Goal: Task Accomplishment & Management: Use online tool/utility

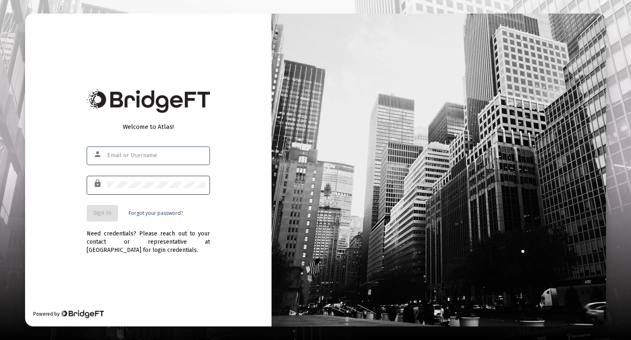
type input "[EMAIL_ADDRESS][DOMAIN_NAME]"
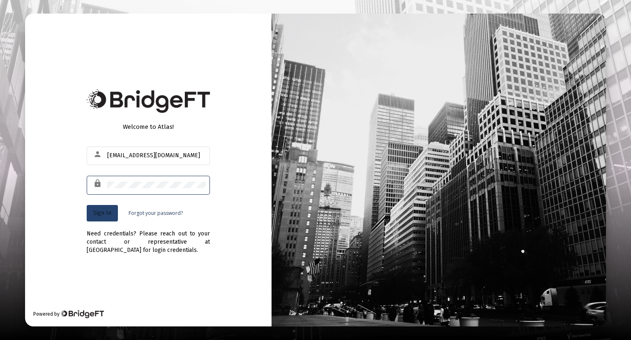
click at [107, 211] on span "Sign In" at bounding box center [102, 212] width 18 height 7
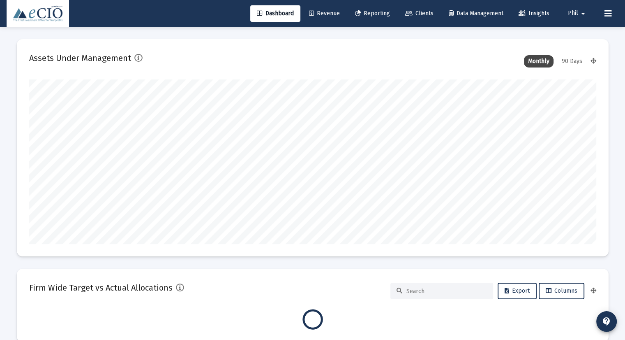
scroll to position [164, 567]
type input "[DATE]"
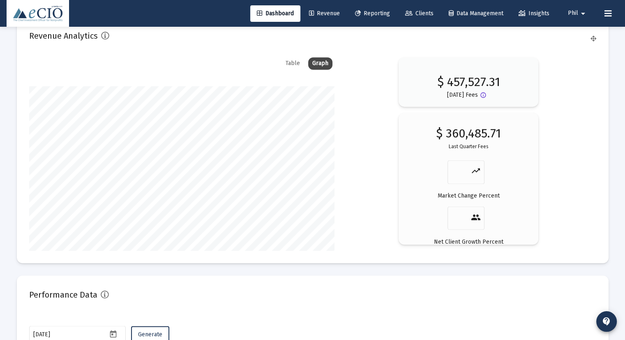
scroll to position [1421, 0]
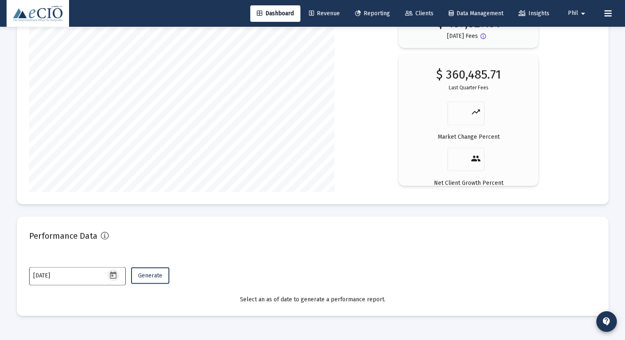
click at [113, 274] on icon "Open calendar" at bounding box center [113, 274] width 9 height 9
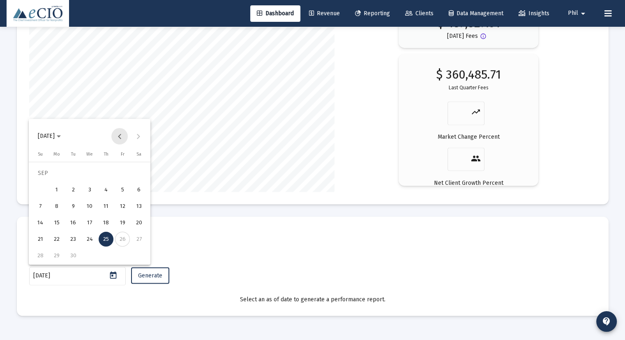
click at [119, 136] on button "Previous month" at bounding box center [119, 136] width 16 height 16
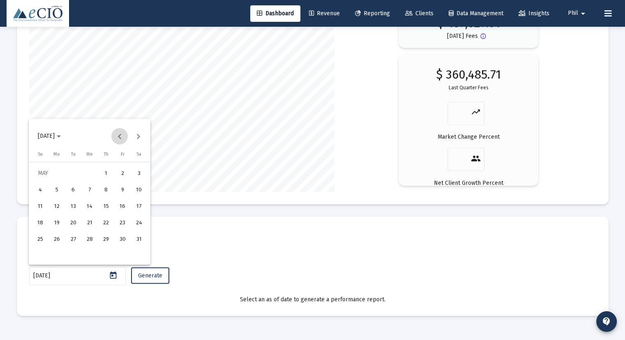
click at [119, 136] on button "Previous month" at bounding box center [119, 136] width 16 height 16
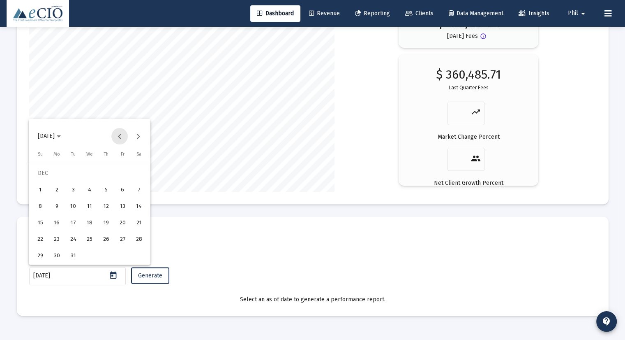
click at [119, 136] on button "Previous month" at bounding box center [119, 136] width 16 height 16
click at [61, 135] on span "[DATE]" at bounding box center [49, 135] width 23 height 7
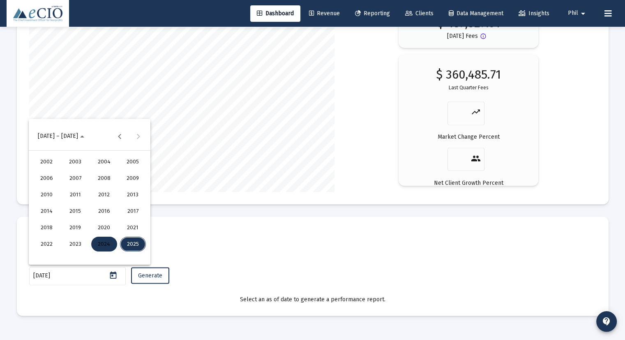
click at [80, 230] on div "2019" at bounding box center [75, 227] width 26 height 15
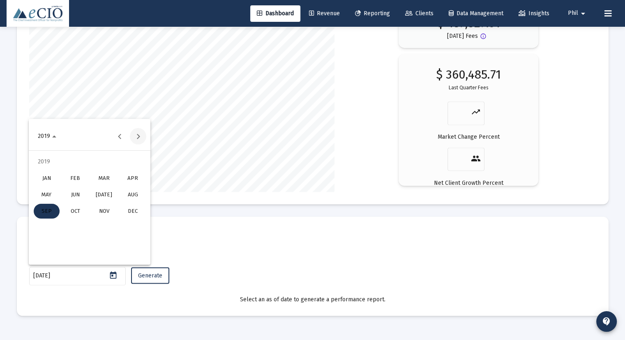
click at [136, 135] on button "Next year" at bounding box center [138, 136] width 16 height 16
click at [106, 178] on div "MAR" at bounding box center [104, 178] width 26 height 15
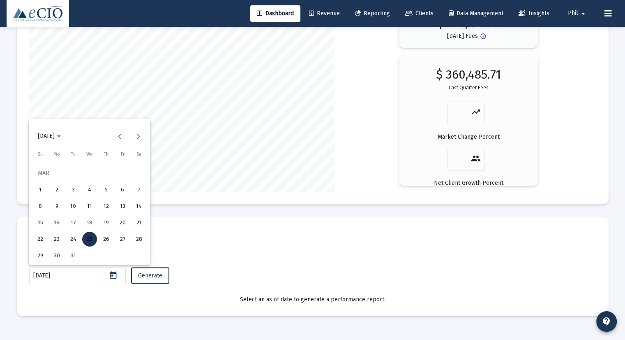
click at [76, 257] on div "31" at bounding box center [73, 255] width 15 height 15
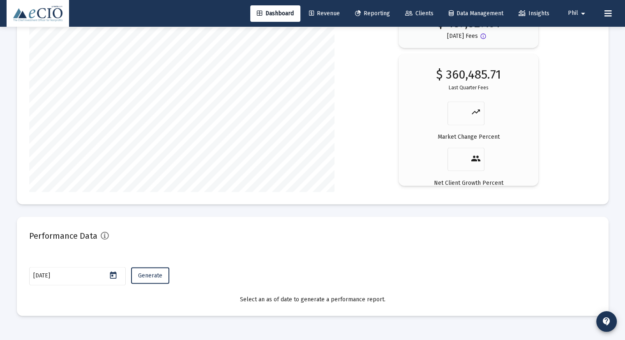
type input "[DATE]"
click at [146, 275] on span "Generate" at bounding box center [150, 274] width 24 height 7
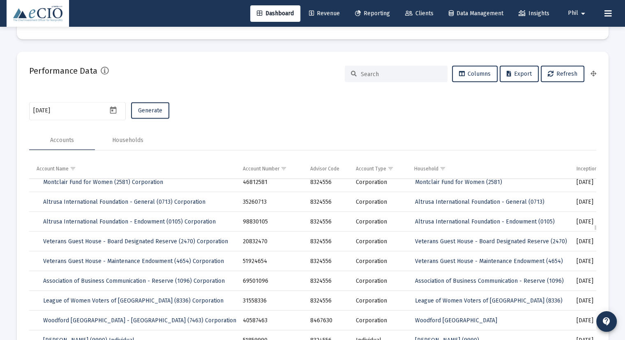
scroll to position [1611, 0]
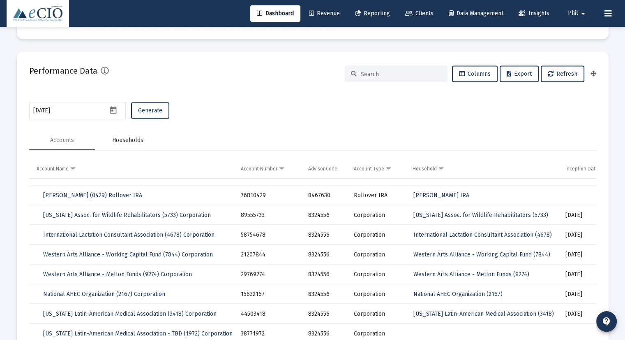
click at [133, 142] on div "Households" at bounding box center [127, 140] width 31 height 8
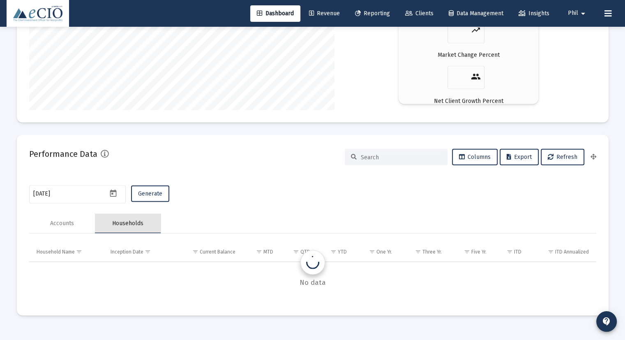
scroll to position [1502, 0]
click at [62, 220] on div "Accounts" at bounding box center [62, 223] width 24 height 8
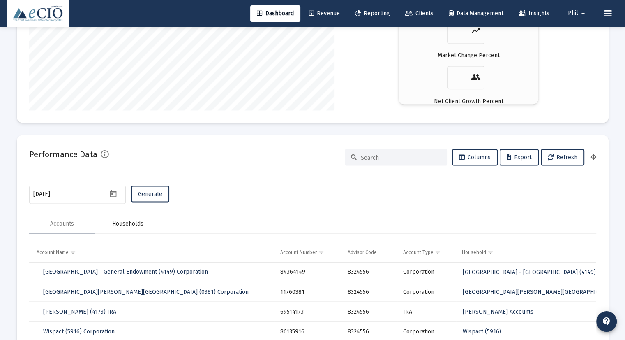
click at [117, 219] on div "Households" at bounding box center [127, 223] width 31 height 8
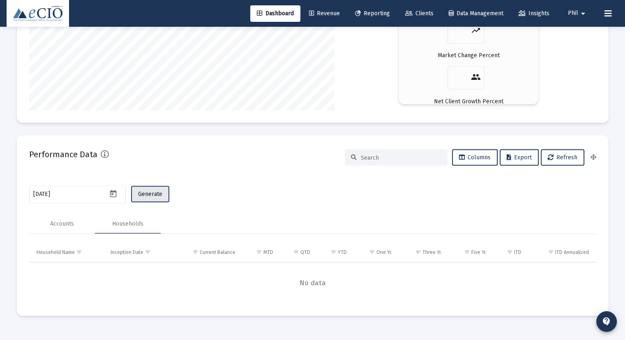
click at [151, 196] on button "Generate" at bounding box center [150, 193] width 38 height 16
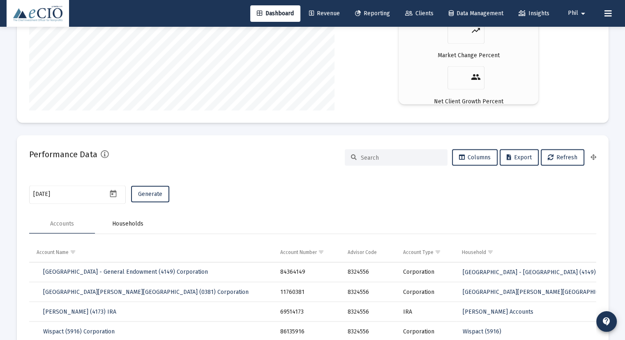
click at [128, 224] on div "Households" at bounding box center [127, 223] width 31 height 8
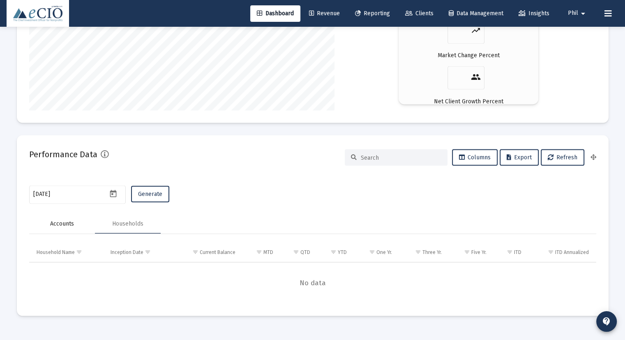
click at [67, 222] on div "Accounts" at bounding box center [62, 223] width 24 height 8
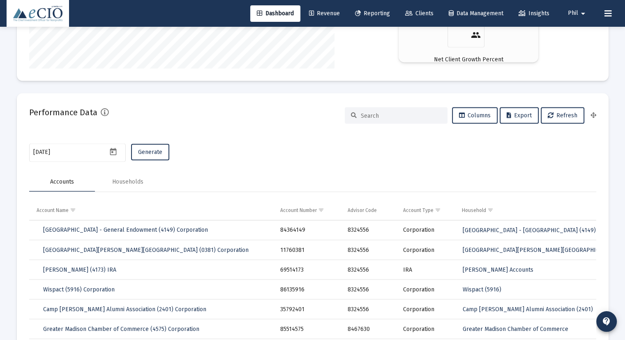
scroll to position [1625, 0]
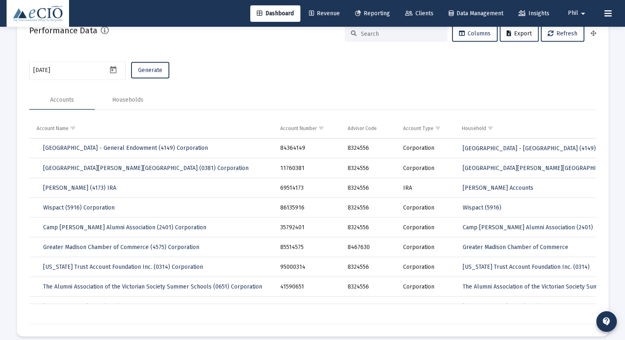
click at [520, 30] on span "Export" at bounding box center [519, 33] width 25 height 7
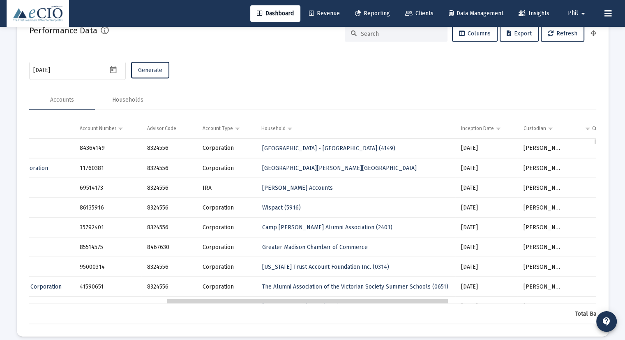
scroll to position [0, 0]
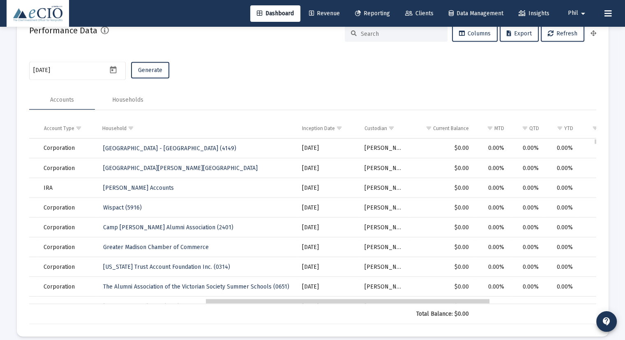
drag, startPoint x: 283, startPoint y: 300, endPoint x: 462, endPoint y: 294, distance: 178.9
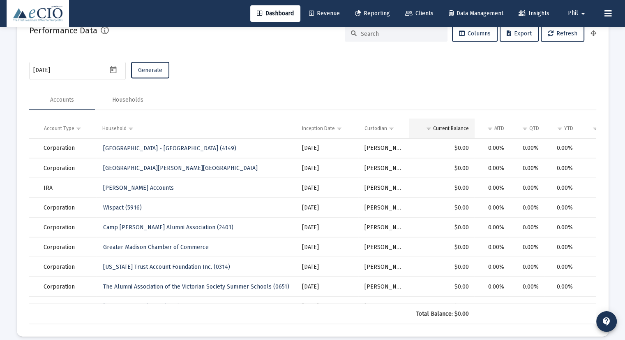
click at [448, 120] on td "Current Balance" at bounding box center [442, 128] width 66 height 20
click at [451, 121] on td "Current Balance" at bounding box center [442, 128] width 66 height 20
drag, startPoint x: 435, startPoint y: 303, endPoint x: 238, endPoint y: 299, distance: 197.4
click at [238, 299] on div "Account Name Account Number Advisor Code Account Type Household Inception Date …" at bounding box center [312, 221] width 567 height 206
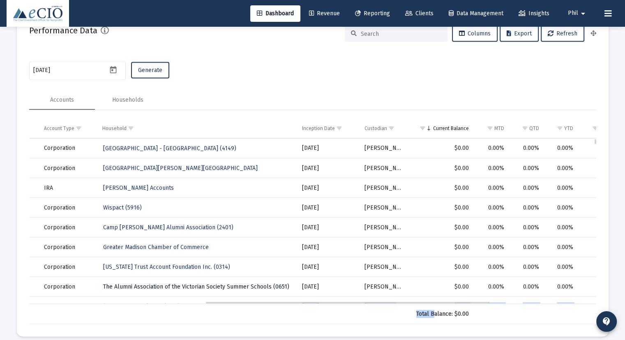
click at [157, 286] on span "The Alumni Association of the Victorian Society Summer Schools (0651)" at bounding box center [196, 286] width 186 height 7
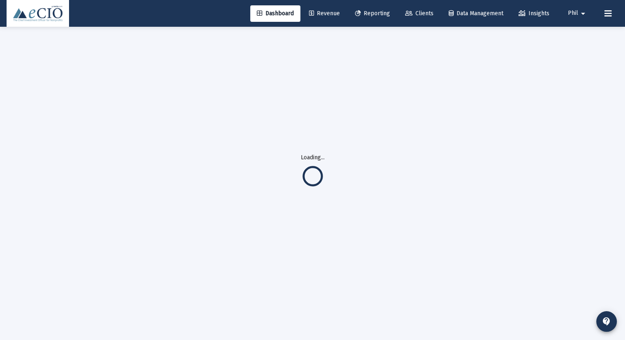
scroll to position [26, 0]
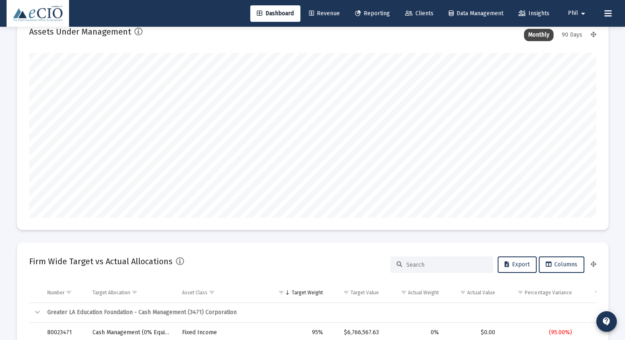
scroll to position [410893, 410792]
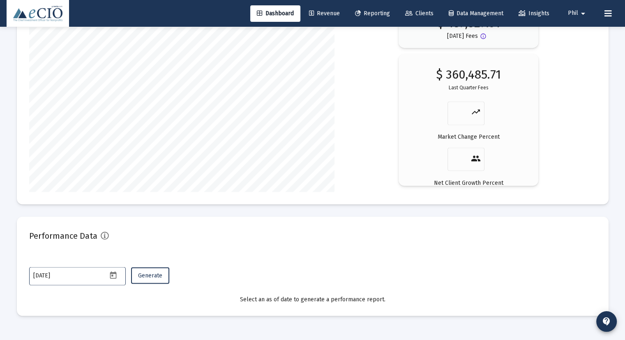
click at [104, 273] on input "[DATE]" at bounding box center [70, 275] width 74 height 7
click at [115, 276] on icon "Open calendar" at bounding box center [113, 274] width 9 height 9
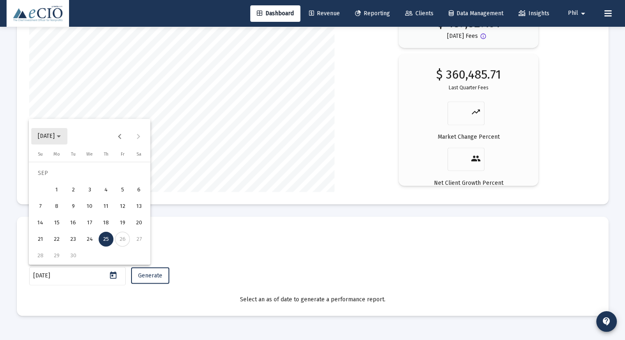
click at [55, 137] on span "[DATE]" at bounding box center [46, 135] width 17 height 7
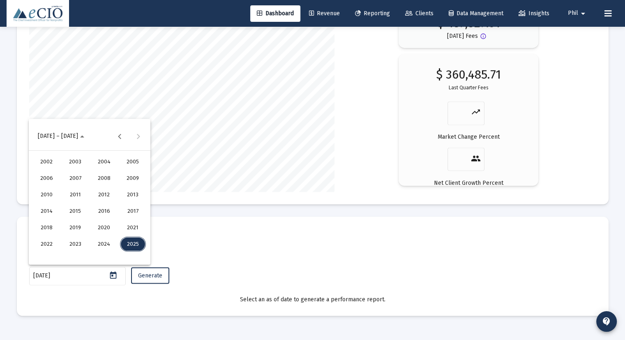
click at [138, 226] on div "2021" at bounding box center [133, 227] width 26 height 15
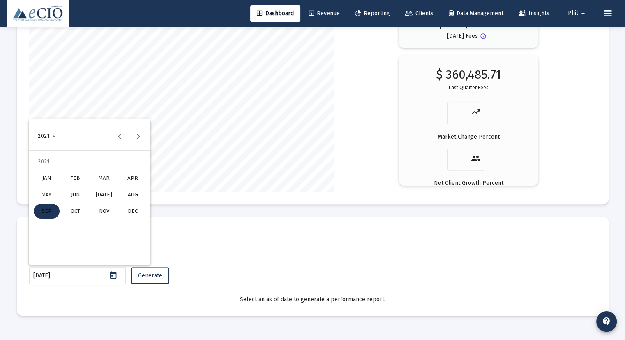
click at [106, 177] on div "MAR" at bounding box center [104, 178] width 26 height 15
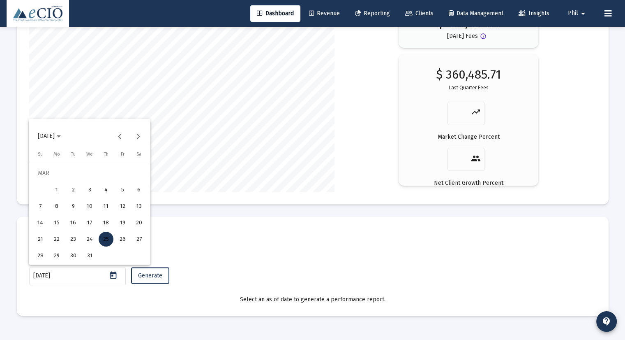
click at [89, 256] on div "31" at bounding box center [89, 255] width 15 height 15
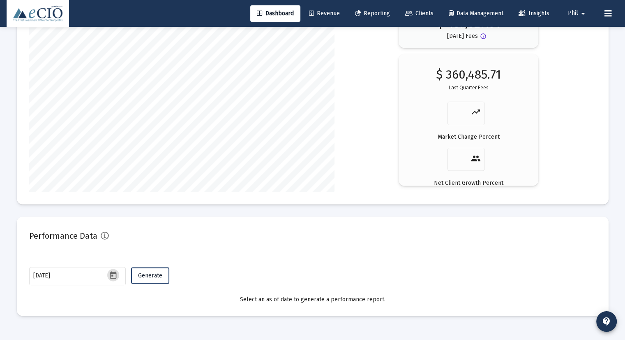
click at [148, 275] on span "Generate" at bounding box center [150, 274] width 24 height 7
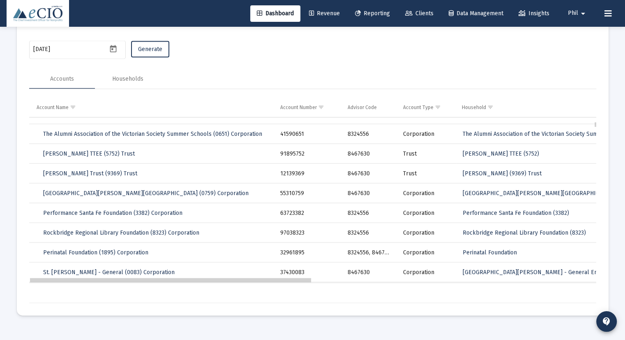
drag, startPoint x: 187, startPoint y: 280, endPoint x: 133, endPoint y: 273, distance: 55.1
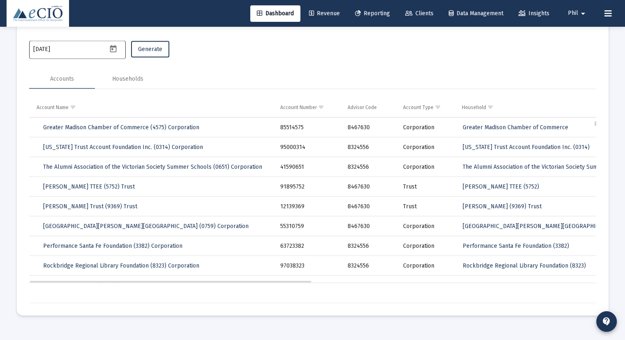
click at [115, 46] on icon "Open calendar" at bounding box center [113, 48] width 7 height 7
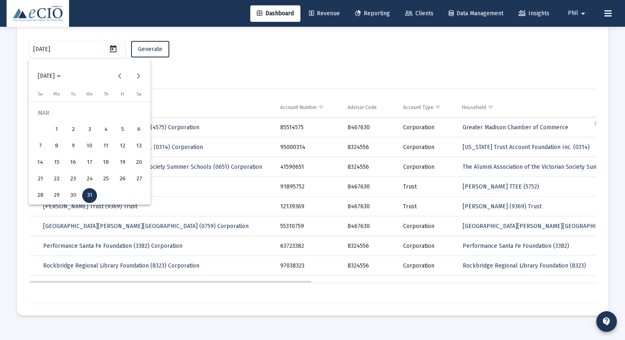
click at [49, 76] on span "[DATE]" at bounding box center [46, 75] width 17 height 7
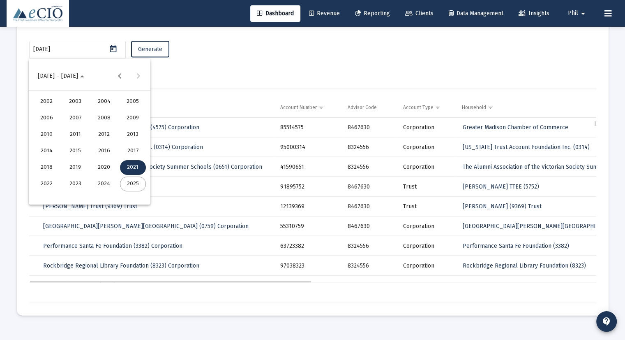
click at [106, 185] on div "2024" at bounding box center [104, 183] width 26 height 15
click at [133, 143] on div "DEC" at bounding box center [133, 150] width 26 height 15
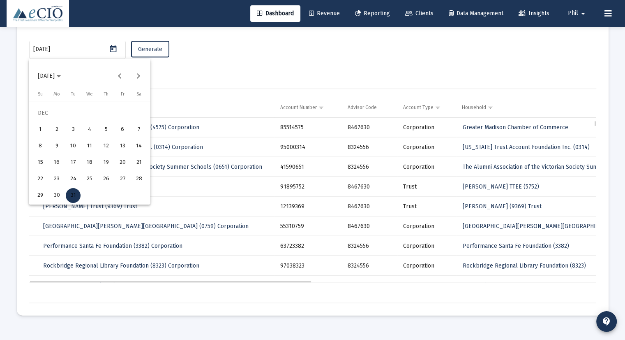
click at [72, 193] on div "31" at bounding box center [73, 195] width 15 height 15
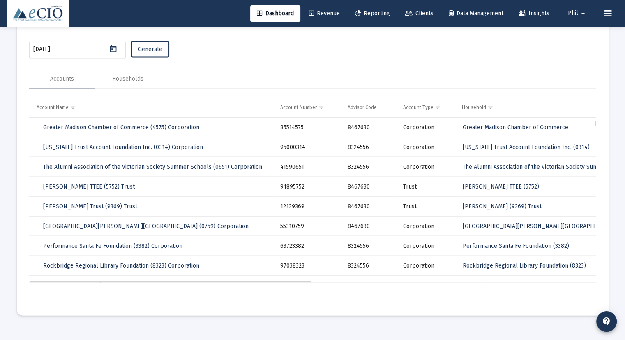
type input "[DATE]"
click at [143, 44] on button "Generate" at bounding box center [150, 49] width 38 height 16
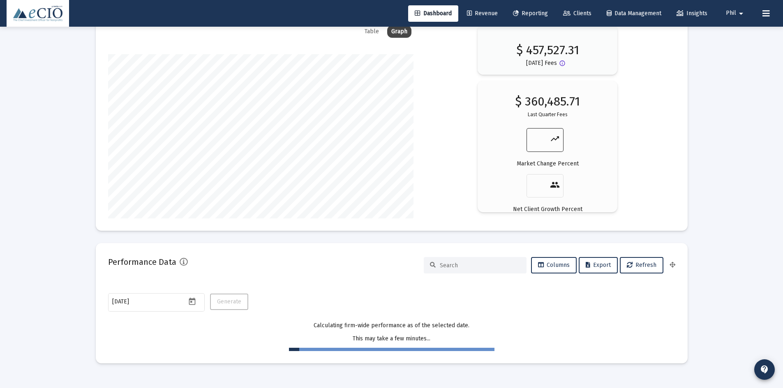
click at [538, 139] on input "number" at bounding box center [540, 140] width 20 height 12
drag, startPoint x: 539, startPoint y: 141, endPoint x: 517, endPoint y: 139, distance: 22.3
click at [517, 139] on div "$ 378,510 Estimated Fees 5 trending_up Market Change Percent people Net Client …" at bounding box center [547, 157] width 115 height 121
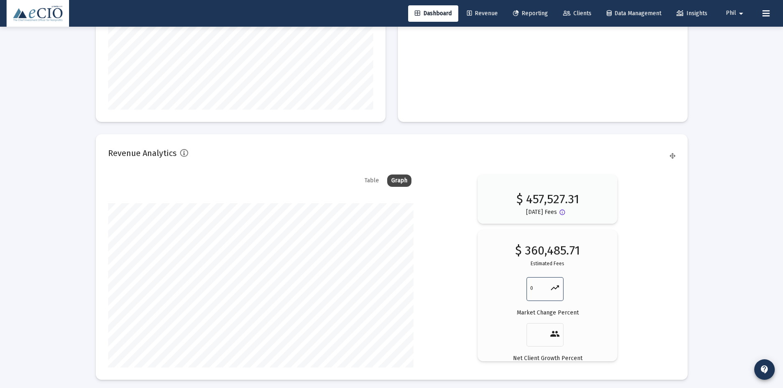
scroll to position [1229, 0]
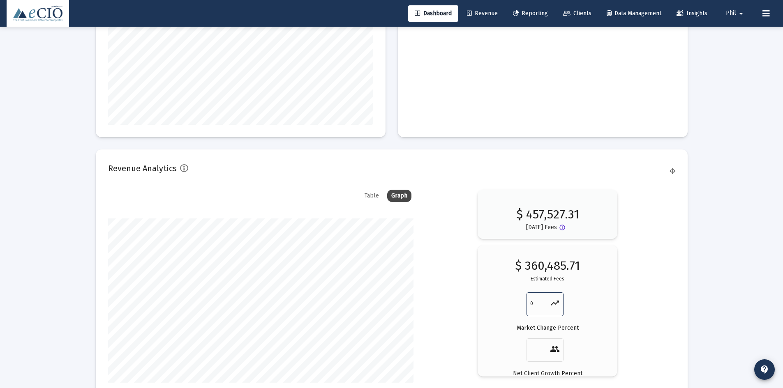
type input "0"
click at [370, 197] on div "Table" at bounding box center [371, 196] width 23 height 12
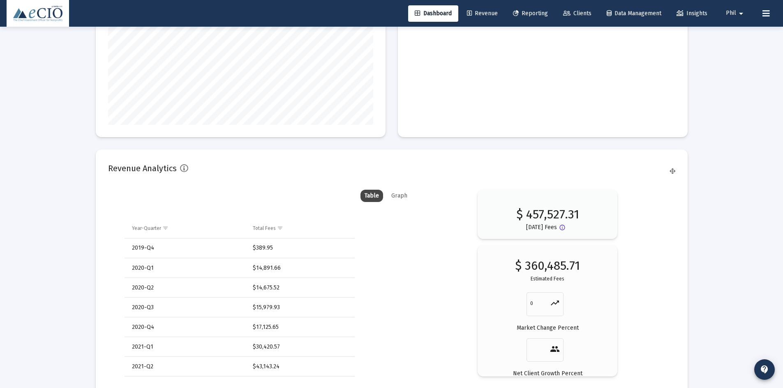
scroll to position [1270, 0]
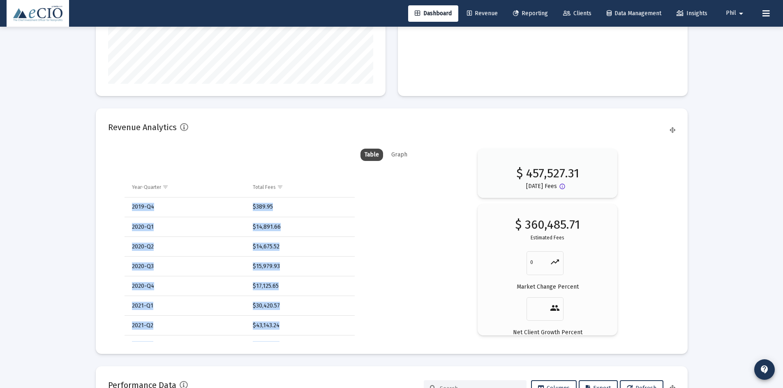
click at [356, 222] on div "Year-Quarter Total Fees 2019-Q4 $389.95 2020-Q1 $14,891.66 2020-Q2 $14,675.52 2…" at bounding box center [260, 260] width 305 height 164
click at [311, 217] on td "$14,891.66" at bounding box center [300, 227] width 107 height 20
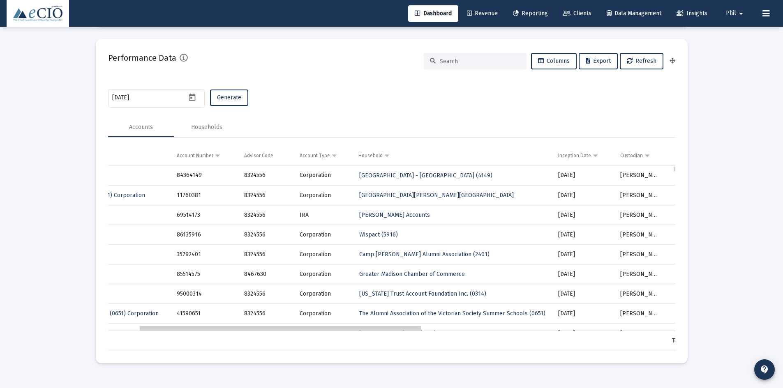
scroll to position [0, 284]
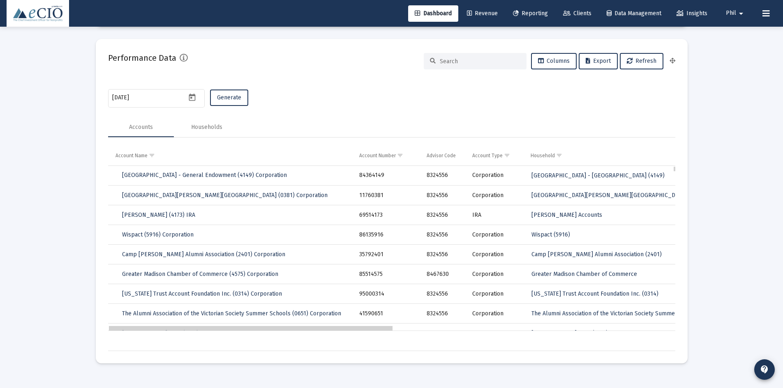
drag, startPoint x: 360, startPoint y: 327, endPoint x: 333, endPoint y: 319, distance: 28.6
click at [193, 98] on icon "Open calendar" at bounding box center [192, 97] width 9 height 9
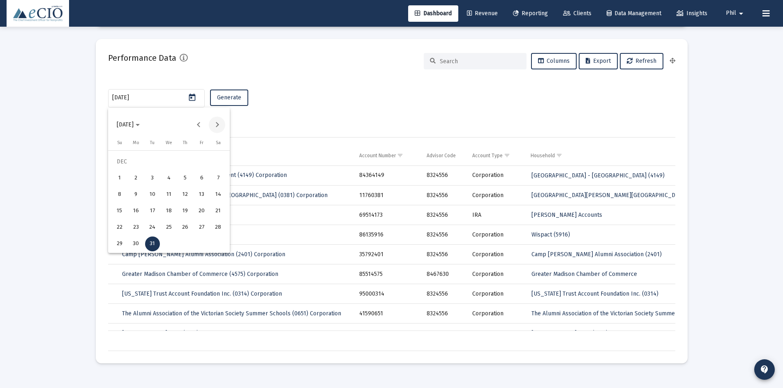
click at [216, 125] on button "Next month" at bounding box center [217, 125] width 16 height 16
click at [213, 126] on button "Next month" at bounding box center [217, 125] width 16 height 16
click at [134, 247] on div "31" at bounding box center [136, 244] width 15 height 15
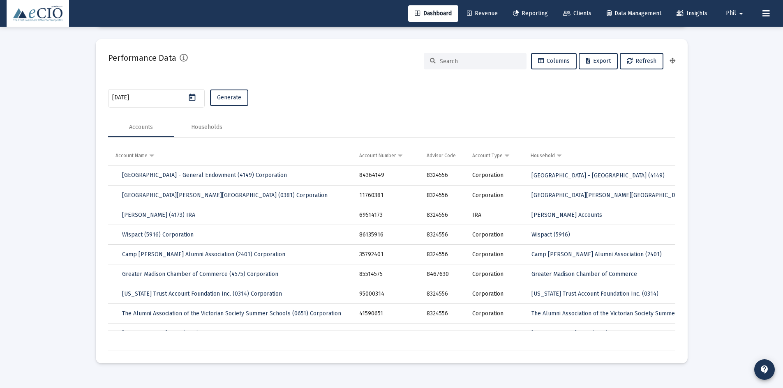
type input "[DATE]"
click at [226, 98] on span "Generate" at bounding box center [229, 97] width 24 height 7
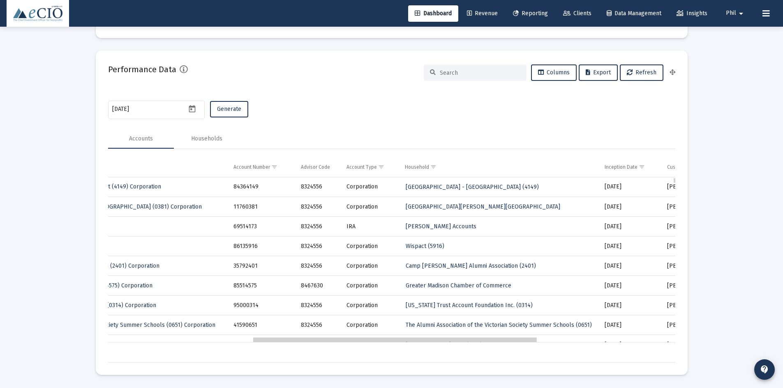
drag, startPoint x: 352, startPoint y: 341, endPoint x: 274, endPoint y: 318, distance: 81.8
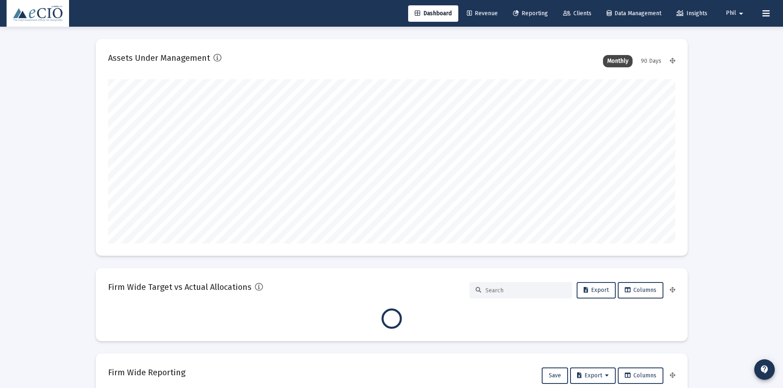
type input "[DATE]"
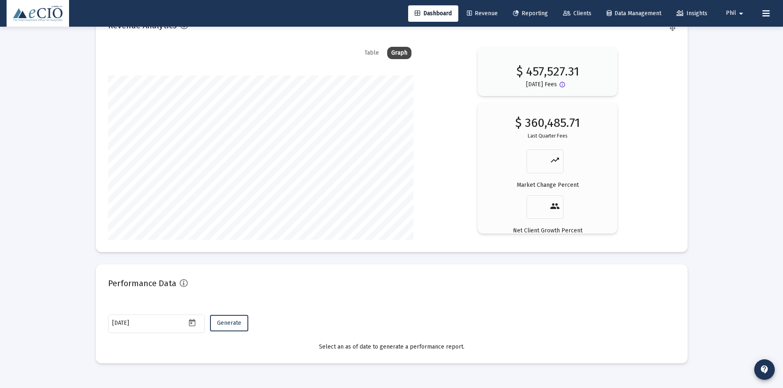
scroll to position [164, 265]
click at [734, 13] on span "Phil" at bounding box center [731, 13] width 10 height 7
click at [741, 59] on button "Logout" at bounding box center [740, 55] width 49 height 20
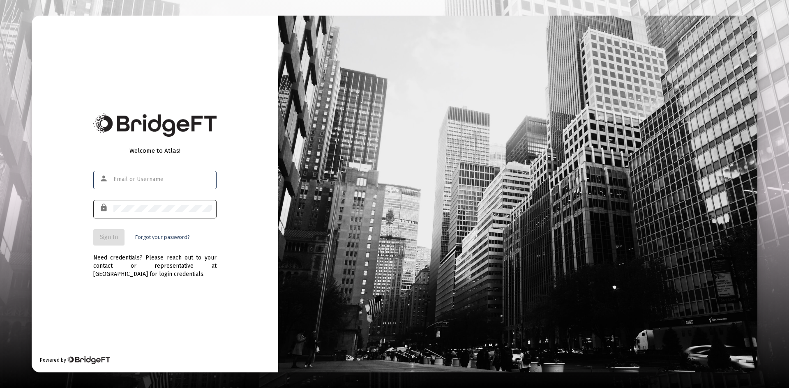
type input "[EMAIL_ADDRESS][DOMAIN_NAME]"
click at [181, 205] on div at bounding box center [162, 209] width 99 height 20
click at [106, 236] on span "Sign In" at bounding box center [109, 237] width 18 height 7
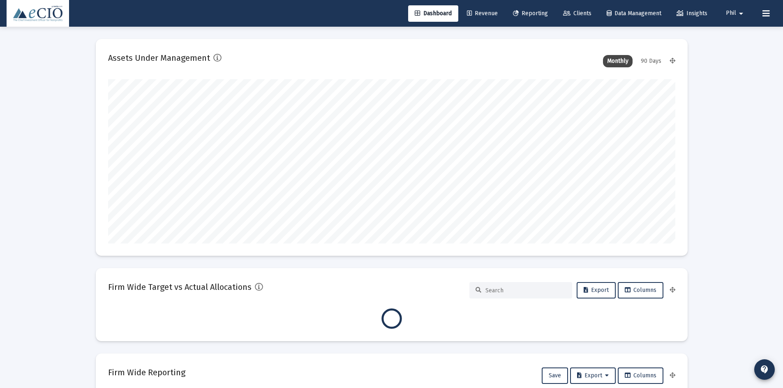
type input "[DATE]"
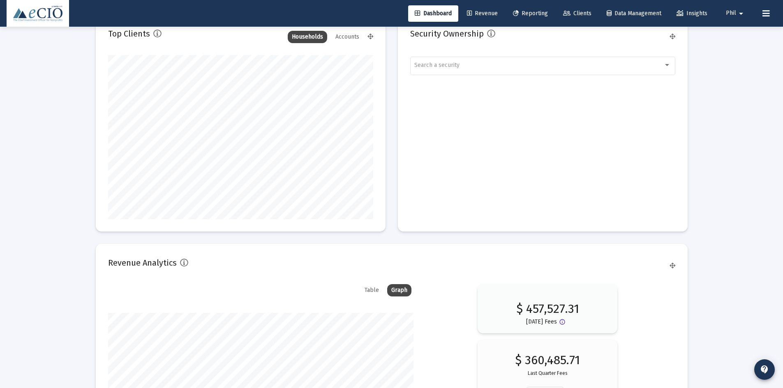
scroll to position [1372, 0]
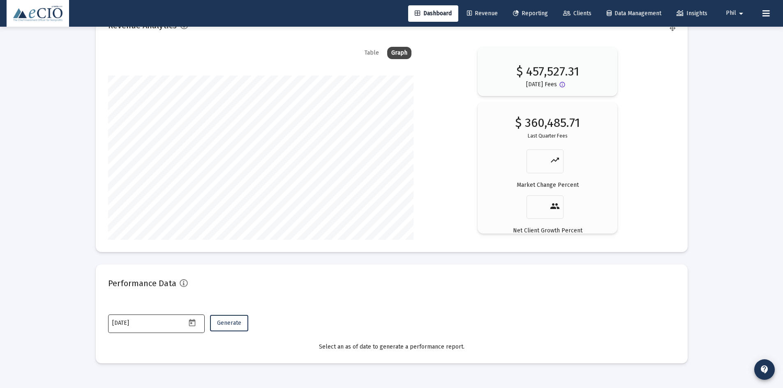
click at [184, 317] on div "[DATE]" at bounding box center [149, 323] width 74 height 20
click at [190, 319] on icon "Open calendar" at bounding box center [192, 323] width 9 height 9
click at [197, 188] on button "Previous month" at bounding box center [198, 185] width 16 height 16
click at [199, 187] on button "Previous month" at bounding box center [198, 185] width 16 height 16
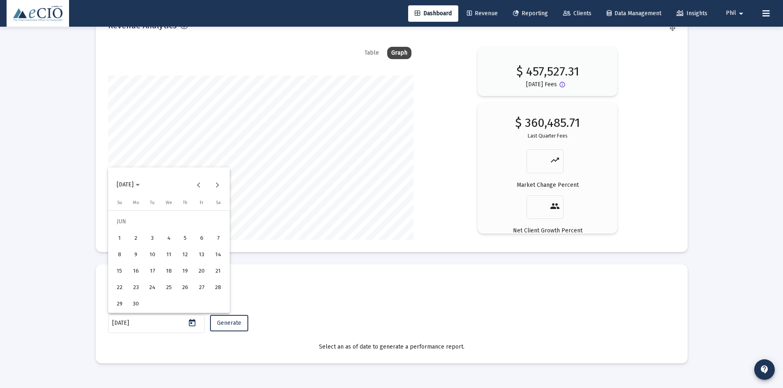
click at [135, 303] on div "30" at bounding box center [136, 304] width 15 height 15
click at [217, 319] on button "Generate" at bounding box center [229, 323] width 38 height 16
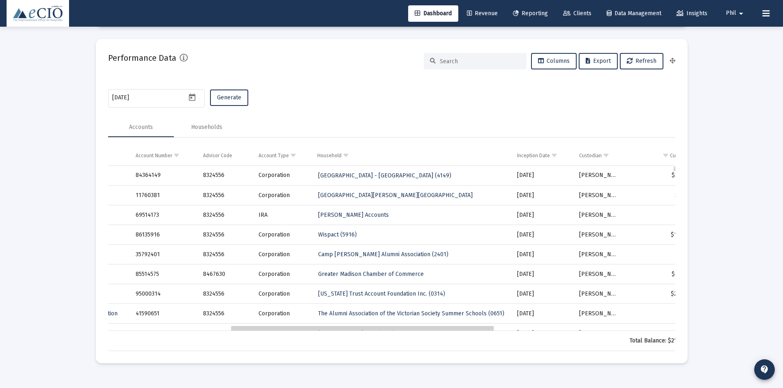
scroll to position [0, 0]
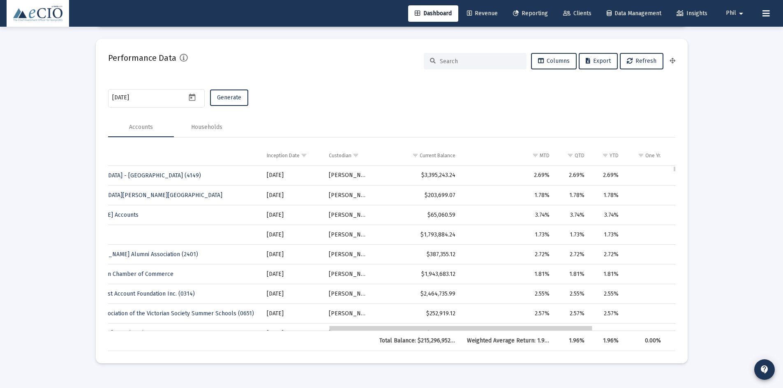
drag, startPoint x: 352, startPoint y: 329, endPoint x: 577, endPoint y: 321, distance: 224.6
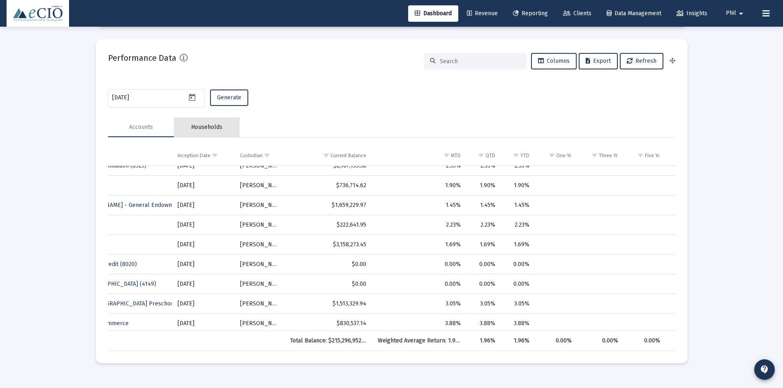
click at [213, 127] on div "Households" at bounding box center [206, 127] width 31 height 8
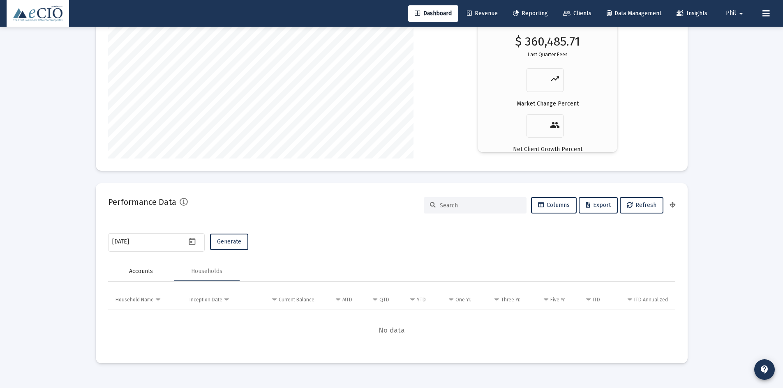
click at [151, 268] on div "Accounts" at bounding box center [141, 272] width 24 height 8
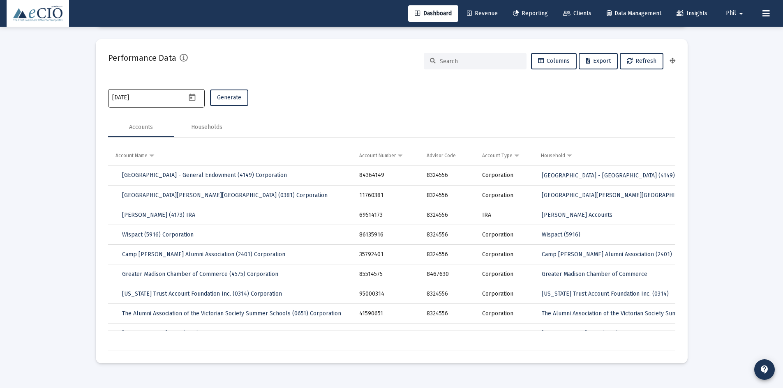
click at [192, 96] on icon "Open calendar" at bounding box center [192, 97] width 9 height 9
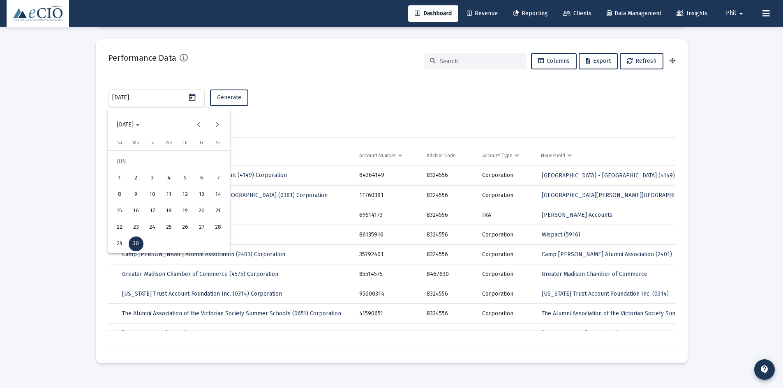
click at [134, 125] on span "2025-06-30" at bounding box center [125, 124] width 17 height 7
drag, startPoint x: 162, startPoint y: 217, endPoint x: 169, endPoint y: 215, distance: 8.2
click at [162, 217] on div "2019" at bounding box center [154, 216] width 26 height 15
click at [128, 127] on span "2019" at bounding box center [123, 124] width 12 height 7
click at [125, 122] on span "2019-06-30" at bounding box center [125, 124] width 17 height 7
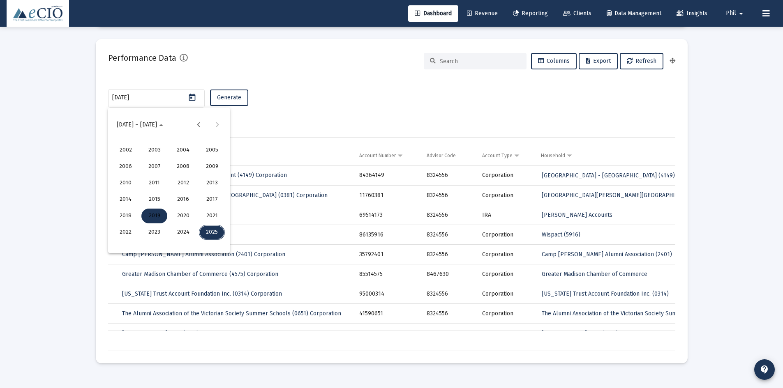
click at [185, 215] on div "2020" at bounding box center [183, 216] width 26 height 15
click at [186, 164] on div "MAR" at bounding box center [183, 166] width 26 height 15
click at [154, 242] on div "31" at bounding box center [152, 244] width 15 height 15
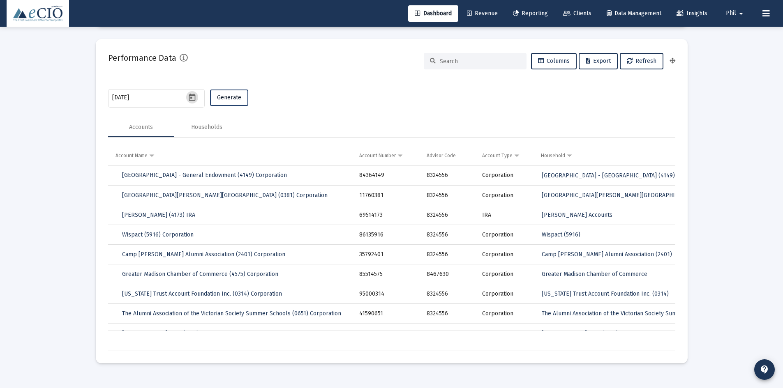
click at [226, 99] on span "Generate" at bounding box center [229, 97] width 24 height 7
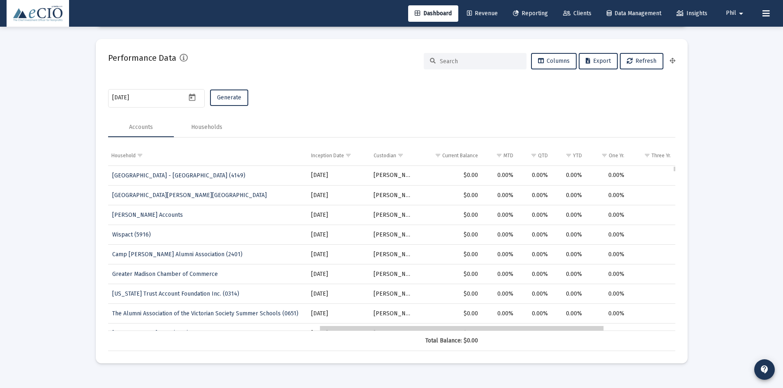
drag, startPoint x: 333, startPoint y: 330, endPoint x: 546, endPoint y: 317, distance: 214.1
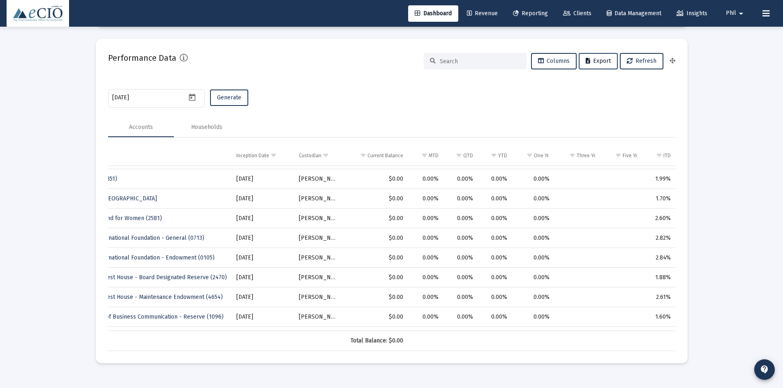
click at [601, 58] on span "Export" at bounding box center [598, 61] width 25 height 7
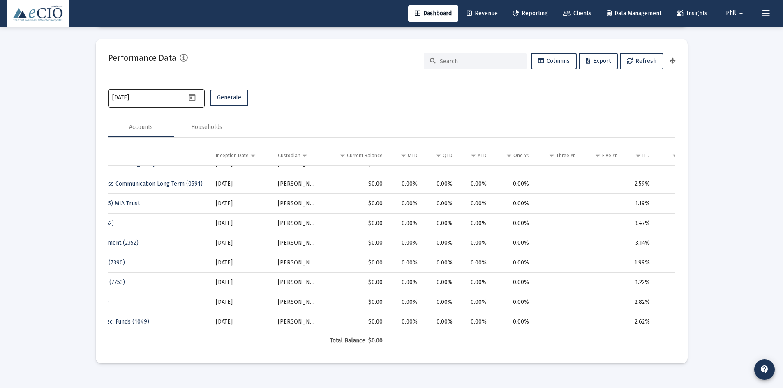
click at [167, 98] on input "[DATE]" at bounding box center [149, 98] width 74 height 7
click at [189, 96] on icon "Open calendar" at bounding box center [192, 97] width 7 height 7
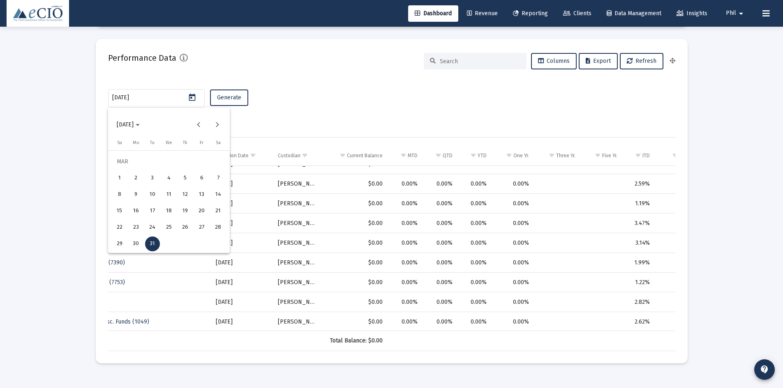
click at [140, 124] on span "[DATE]" at bounding box center [128, 124] width 23 height 7
click at [146, 232] on div "2023" at bounding box center [154, 232] width 26 height 15
click at [178, 166] on div "MAR" at bounding box center [183, 166] width 26 height 15
click at [202, 229] on div "31" at bounding box center [201, 227] width 15 height 15
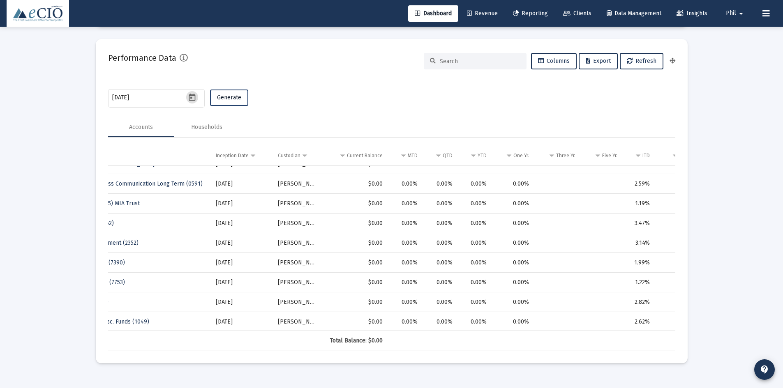
click at [230, 99] on span "Generate" at bounding box center [229, 97] width 24 height 7
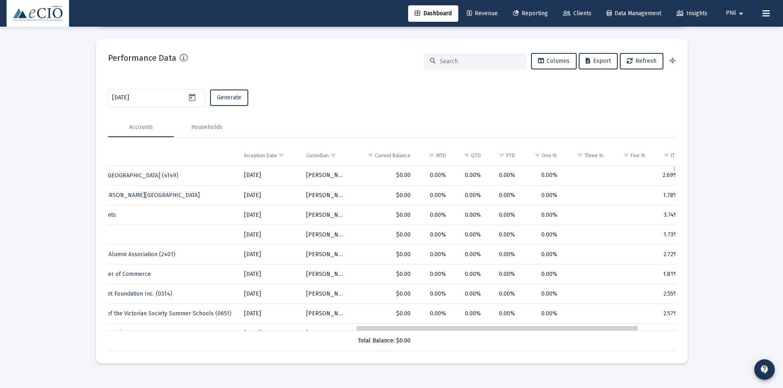
drag, startPoint x: 347, startPoint y: 330, endPoint x: 599, endPoint y: 314, distance: 252.8
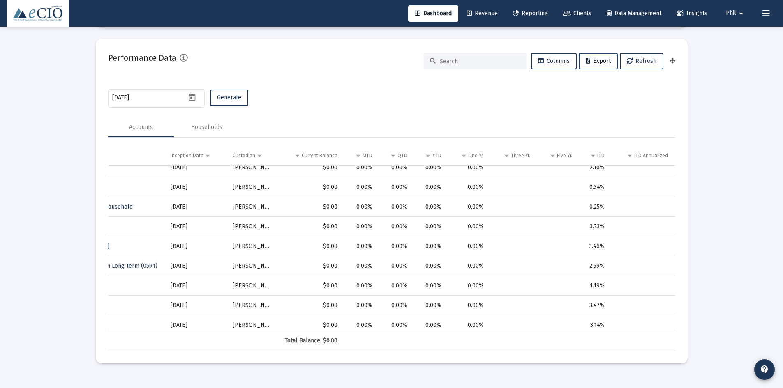
click at [583, 64] on button "Export" at bounding box center [598, 61] width 39 height 16
click at [194, 100] on icon "Open calendar" at bounding box center [192, 97] width 9 height 9
click at [134, 125] on span "2023-03-31" at bounding box center [125, 124] width 17 height 7
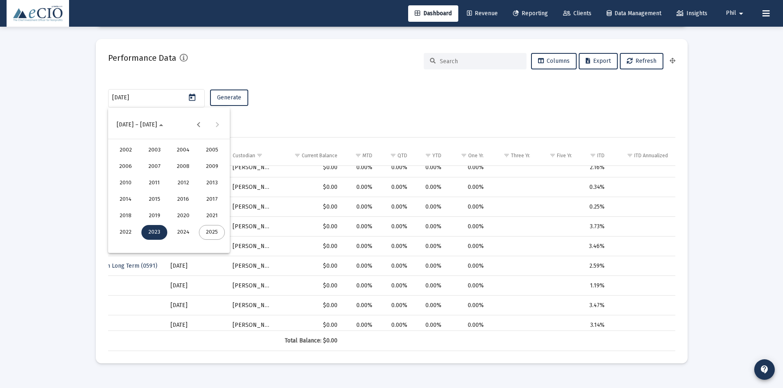
click at [206, 231] on div "2025" at bounding box center [212, 232] width 26 height 15
click at [125, 202] on div "SEP" at bounding box center [126, 199] width 26 height 15
click at [189, 231] on div "25" at bounding box center [185, 227] width 15 height 15
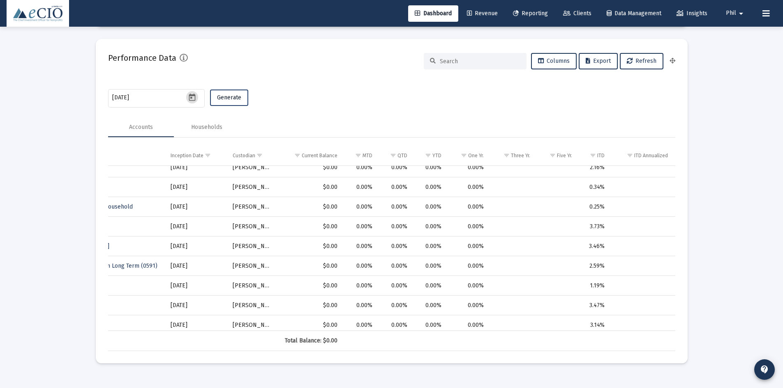
click at [230, 99] on span "Generate" at bounding box center [229, 97] width 24 height 7
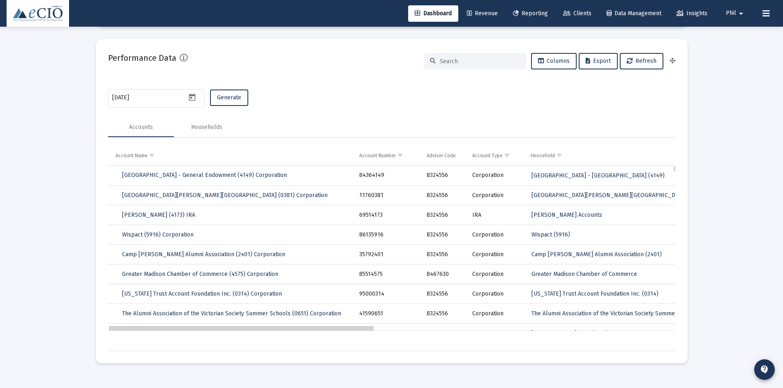
drag, startPoint x: 321, startPoint y: 328, endPoint x: 280, endPoint y: 313, distance: 43.7
click at [193, 96] on icon "Open calendar" at bounding box center [192, 97] width 9 height 9
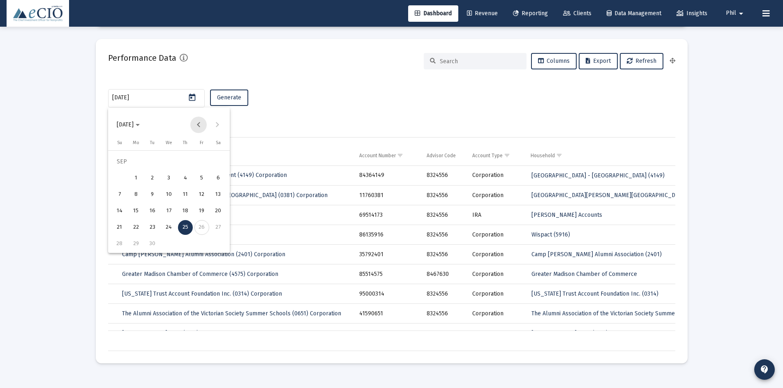
click at [201, 126] on button "Previous month" at bounding box center [198, 125] width 16 height 16
click at [201, 125] on button "Previous month" at bounding box center [198, 125] width 16 height 16
click at [200, 124] on button "Previous month" at bounding box center [198, 125] width 16 height 16
click at [135, 241] on div "30" at bounding box center [136, 244] width 15 height 15
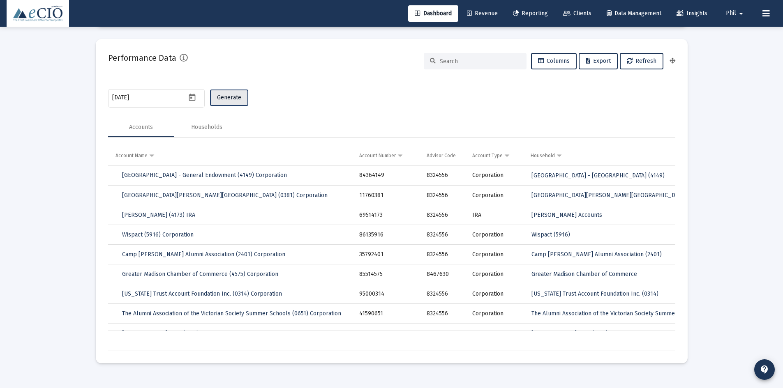
click at [219, 93] on button "Generate" at bounding box center [229, 98] width 38 height 16
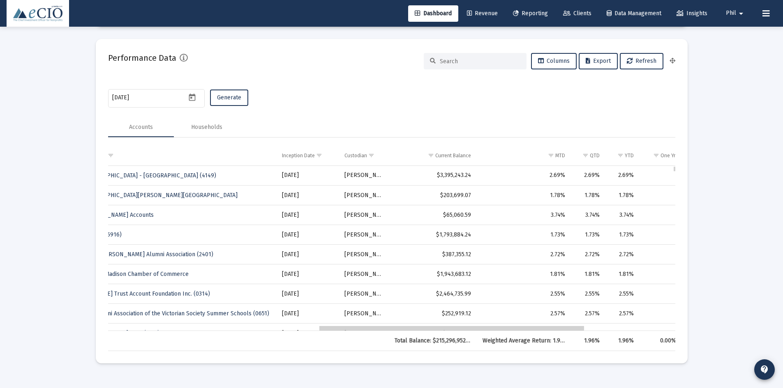
drag, startPoint x: 337, startPoint y: 328, endPoint x: 551, endPoint y: 328, distance: 213.3
click at [594, 63] on span "Export" at bounding box center [598, 61] width 25 height 7
click at [189, 95] on icon "Open calendar" at bounding box center [192, 97] width 9 height 9
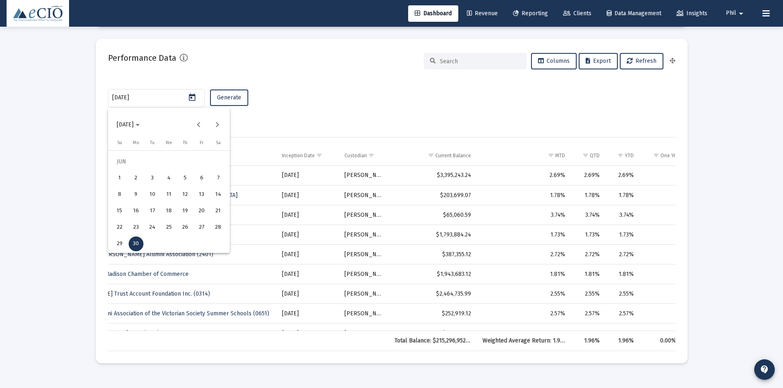
click at [127, 124] on span "2025-06-30" at bounding box center [125, 124] width 17 height 7
click at [159, 227] on div "2023" at bounding box center [154, 232] width 26 height 15
click at [211, 201] on div "DEC" at bounding box center [212, 199] width 26 height 15
click at [118, 247] on div "31" at bounding box center [119, 244] width 15 height 15
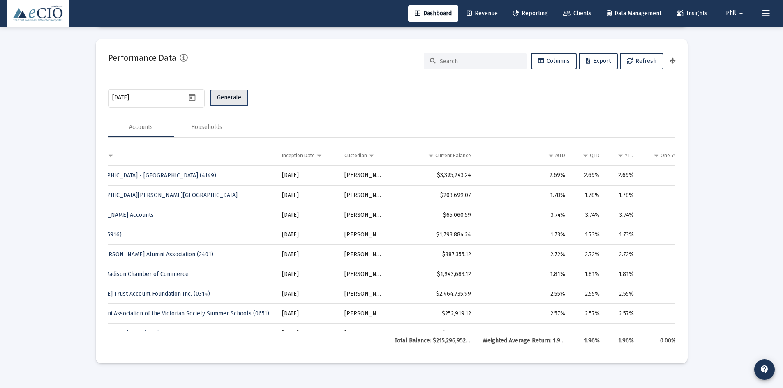
click at [232, 99] on span "Generate" at bounding box center [229, 97] width 24 height 7
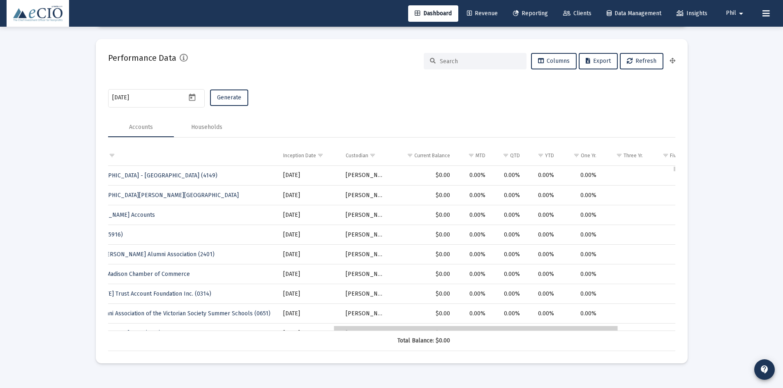
drag, startPoint x: 370, startPoint y: 328, endPoint x: 598, endPoint y: 326, distance: 227.7
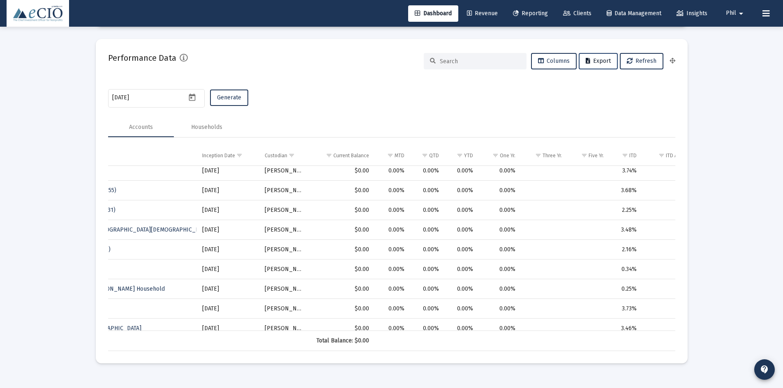
click at [601, 59] on span "Export" at bounding box center [598, 61] width 25 height 7
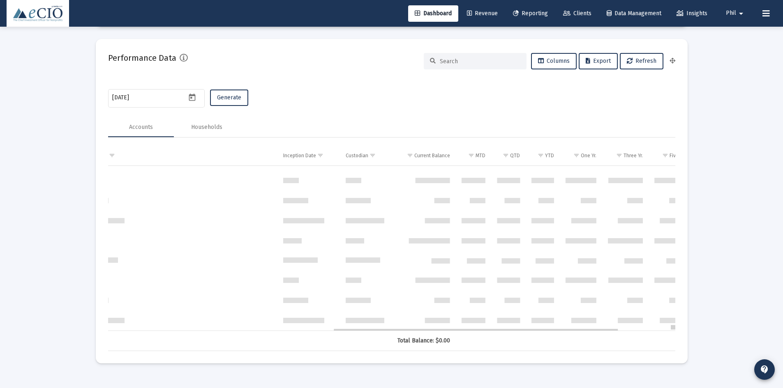
scroll to position [5280, 447]
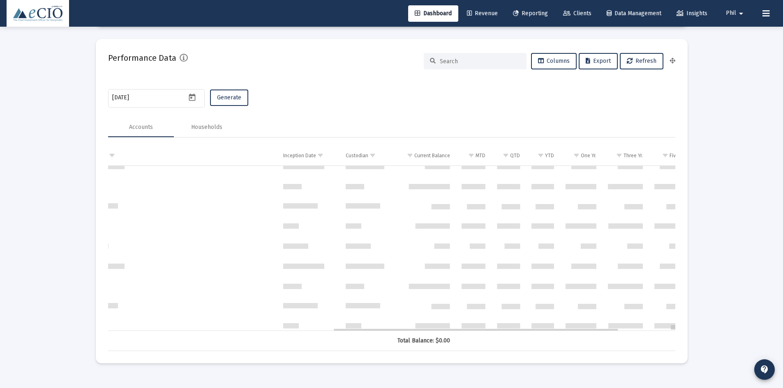
drag, startPoint x: 673, startPoint y: 168, endPoint x: 675, endPoint y: 337, distance: 169.4
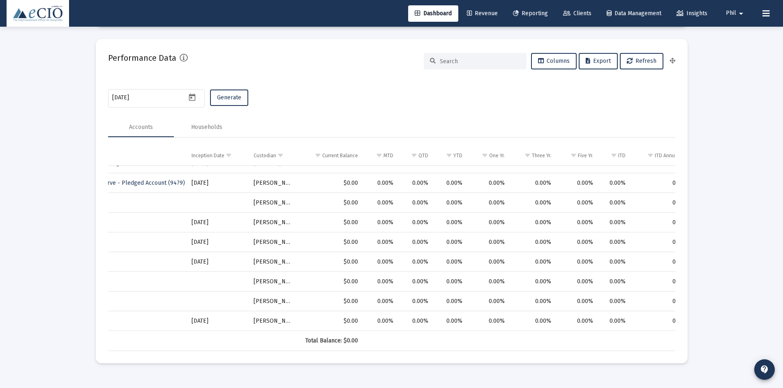
click at [376, 99] on div "2023-12-31 Generate" at bounding box center [391, 99] width 567 height 22
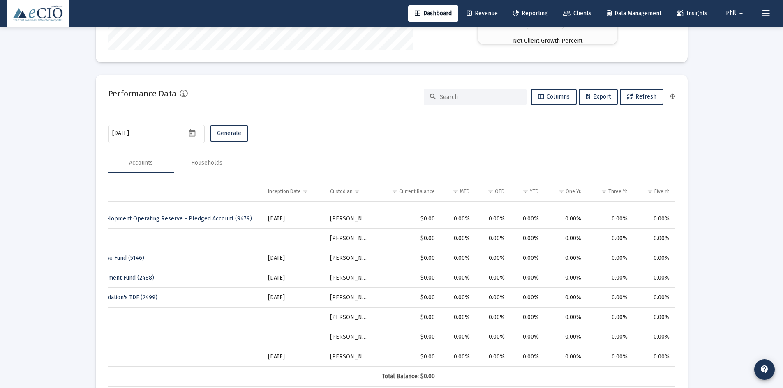
scroll to position [1598, 0]
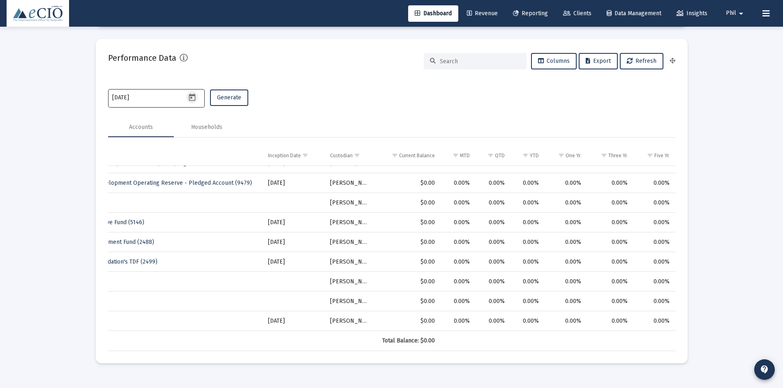
click at [190, 98] on icon "Open calendar" at bounding box center [192, 97] width 9 height 9
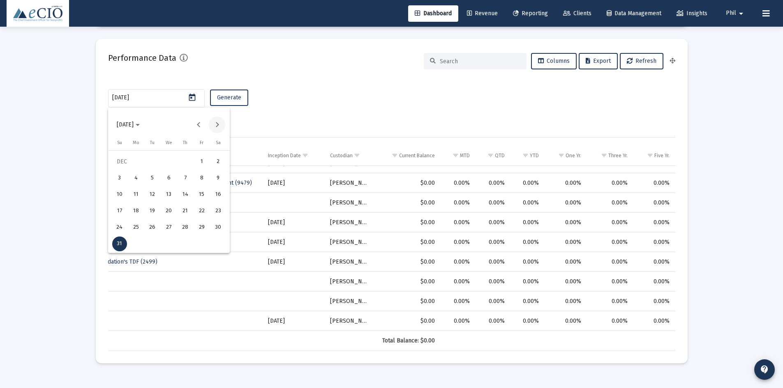
click at [216, 121] on button "Next month" at bounding box center [217, 125] width 16 height 16
click at [200, 124] on button "Previous month" at bounding box center [198, 125] width 16 height 16
click at [226, 127] on div "2024-01-29" at bounding box center [169, 125] width 118 height 16
click at [215, 125] on button "Next month" at bounding box center [217, 125] width 16 height 16
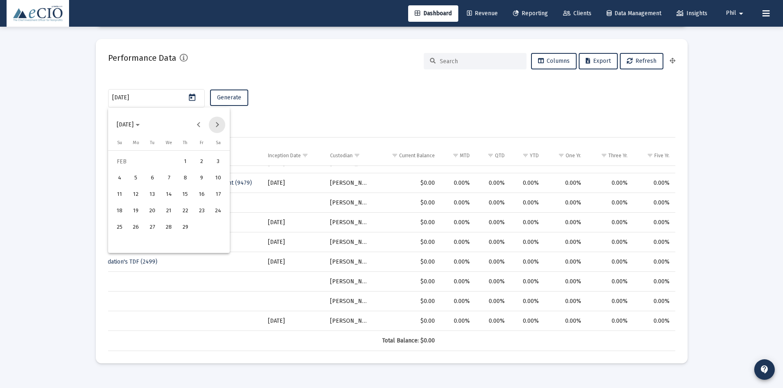
click at [215, 125] on button "Next month" at bounding box center [217, 125] width 16 height 16
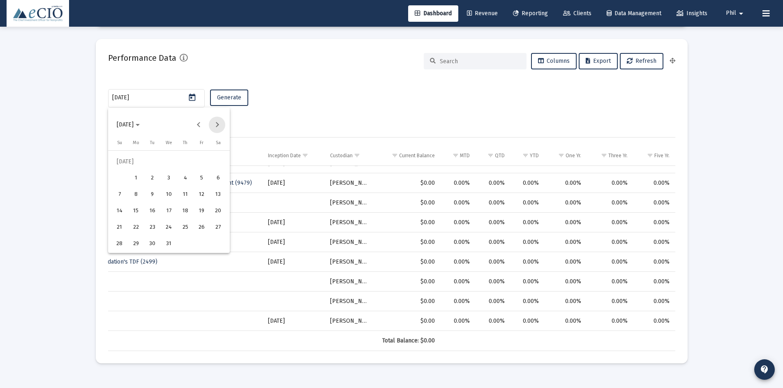
click at [215, 125] on button "Next month" at bounding box center [217, 125] width 16 height 16
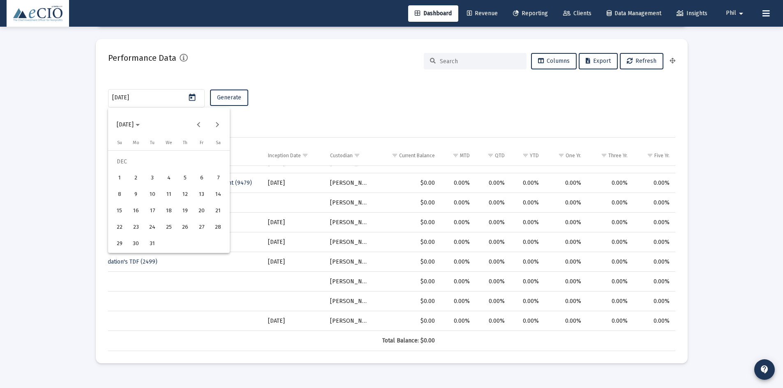
click at [150, 243] on div "31" at bounding box center [152, 244] width 15 height 15
click at [231, 99] on span "Generate" at bounding box center [229, 97] width 24 height 7
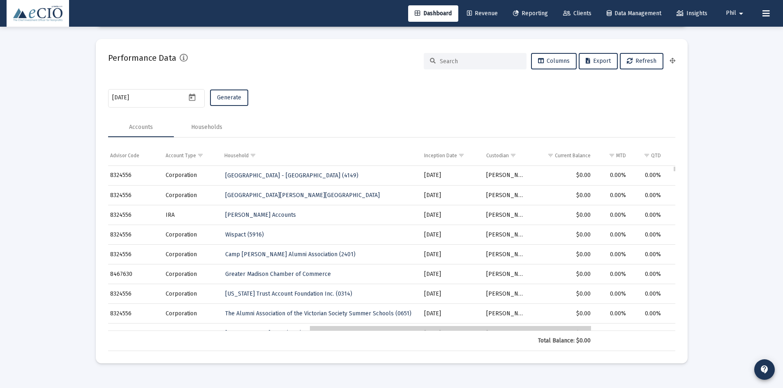
scroll to position [0, 433]
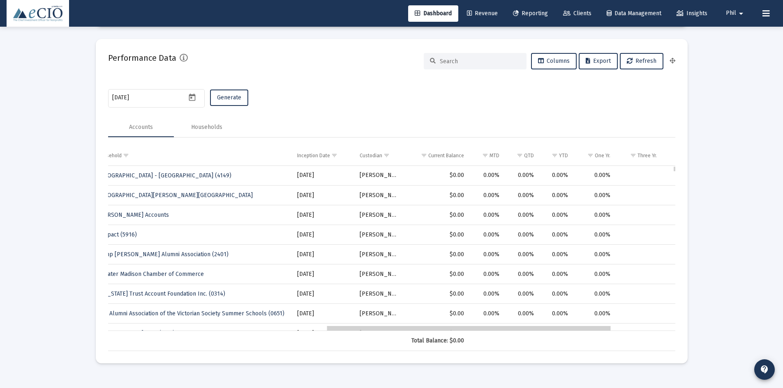
drag, startPoint x: 265, startPoint y: 328, endPoint x: 485, endPoint y: 330, distance: 220.7
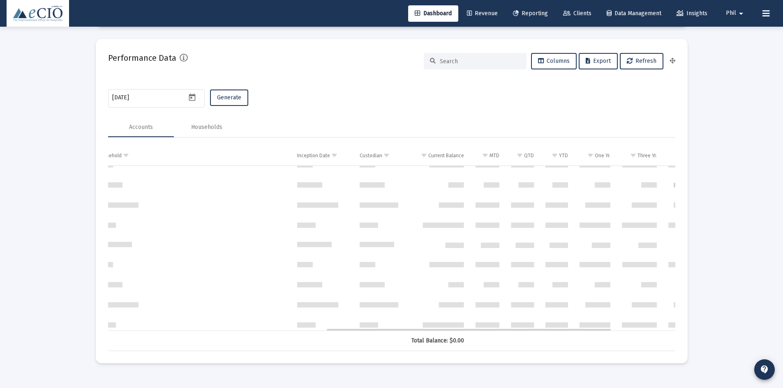
scroll to position [617, 433]
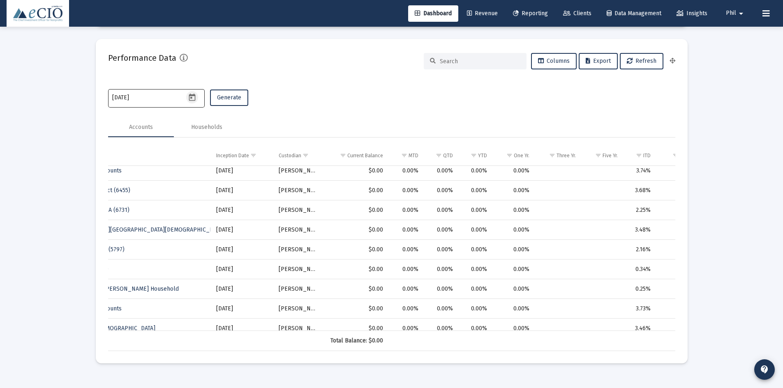
click at [195, 94] on icon "Open calendar" at bounding box center [192, 97] width 9 height 9
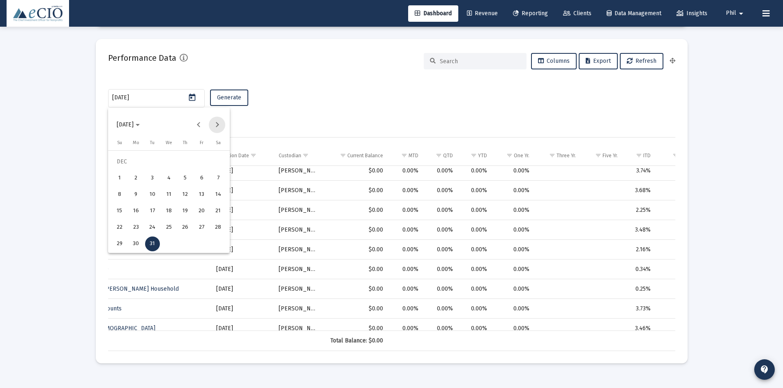
click at [219, 124] on button "Next month" at bounding box center [217, 125] width 16 height 16
click at [138, 245] on div "31" at bounding box center [136, 244] width 15 height 15
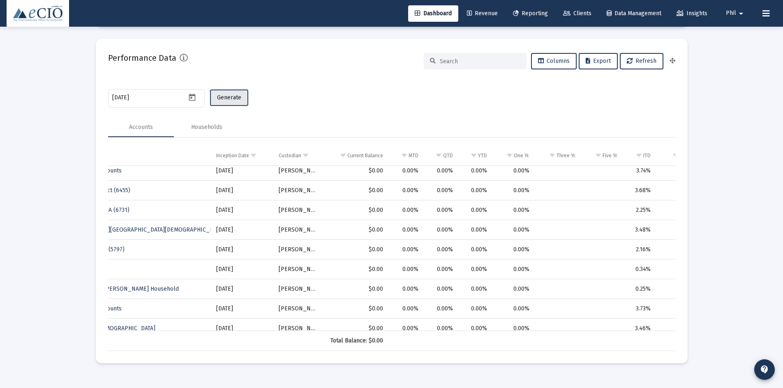
click at [232, 95] on span "Generate" at bounding box center [229, 97] width 24 height 7
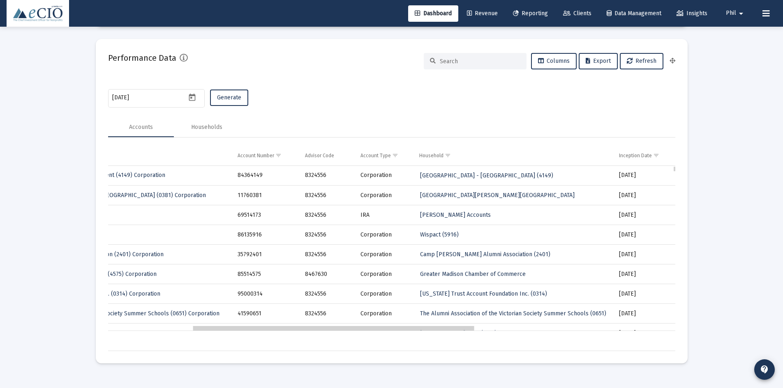
scroll to position [0, 233]
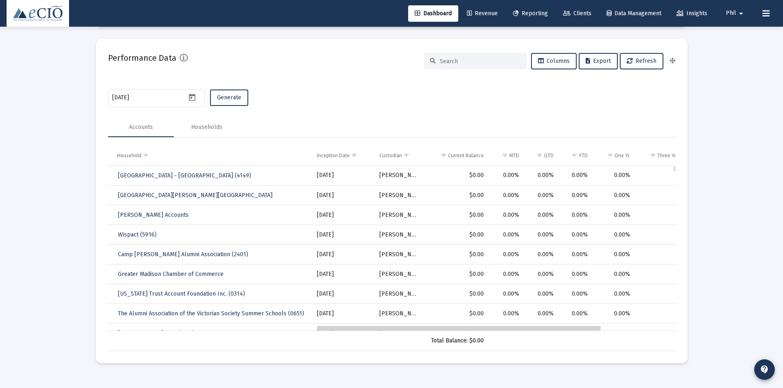
drag, startPoint x: 365, startPoint y: 330, endPoint x: 576, endPoint y: 320, distance: 211.1
click at [192, 97] on icon "Open calendar" at bounding box center [192, 97] width 9 height 9
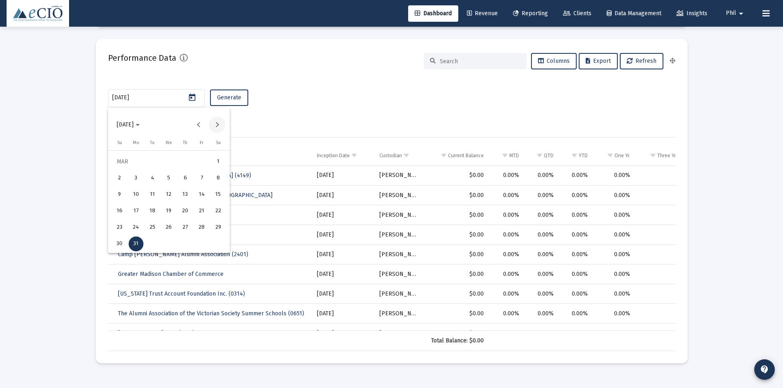
click at [220, 126] on button "Next month" at bounding box center [217, 125] width 16 height 16
click at [136, 247] on div "30" at bounding box center [136, 244] width 15 height 15
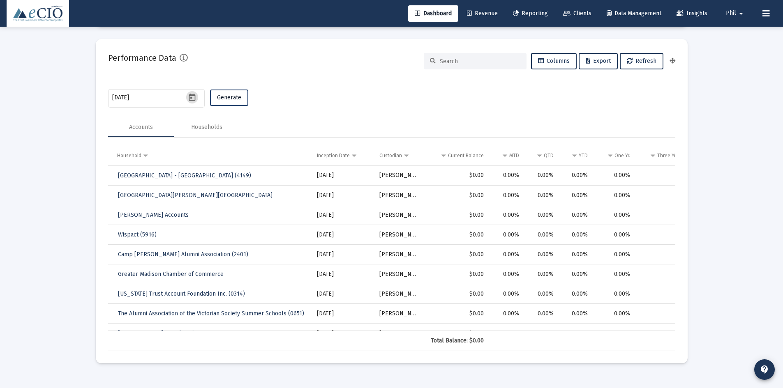
click at [231, 100] on span "Generate" at bounding box center [229, 97] width 24 height 7
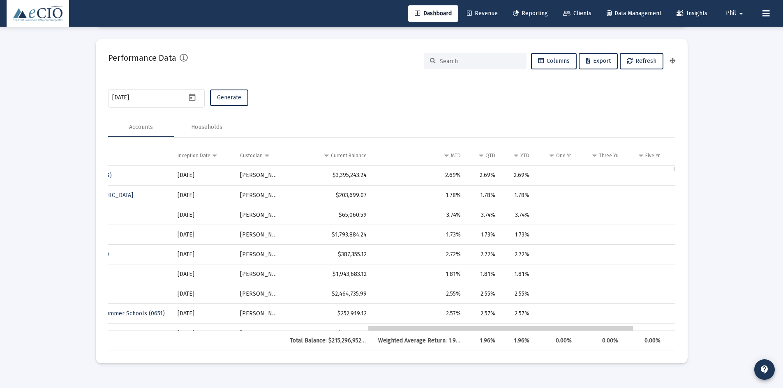
drag, startPoint x: 309, startPoint y: 329, endPoint x: 571, endPoint y: 345, distance: 262.4
click at [189, 100] on icon "Open calendar" at bounding box center [192, 97] width 9 height 9
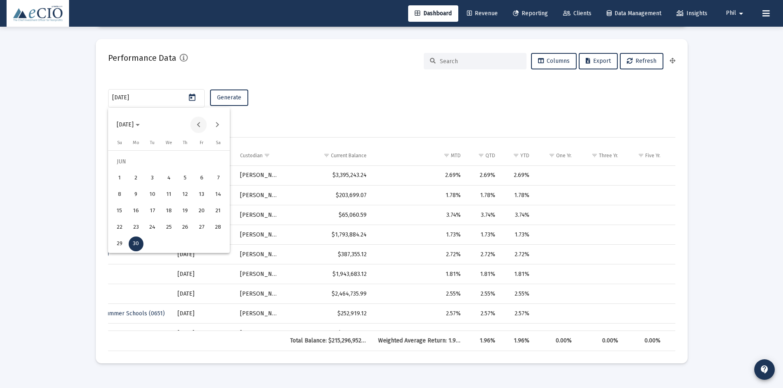
click at [197, 123] on button "Previous month" at bounding box center [198, 125] width 16 height 16
click at [224, 229] on div "31" at bounding box center [218, 227] width 15 height 15
type input "2025-05-31"
click at [225, 97] on span "Generate" at bounding box center [229, 97] width 24 height 7
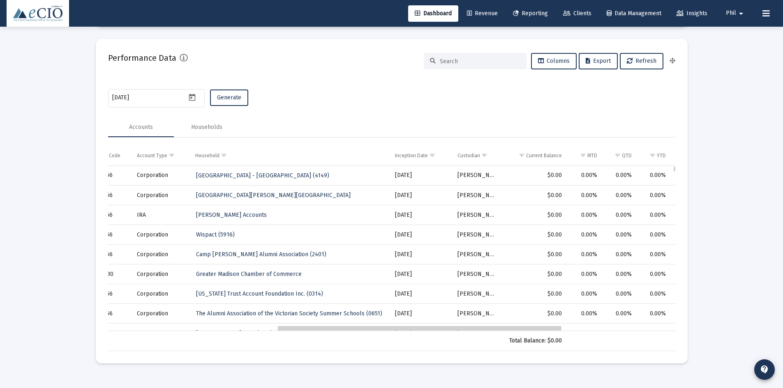
drag, startPoint x: 374, startPoint y: 330, endPoint x: 545, endPoint y: 333, distance: 171.8
click at [145, 100] on input "2025-05-31" at bounding box center [149, 98] width 74 height 7
click at [192, 101] on icon "Open calendar" at bounding box center [192, 97] width 9 height 9
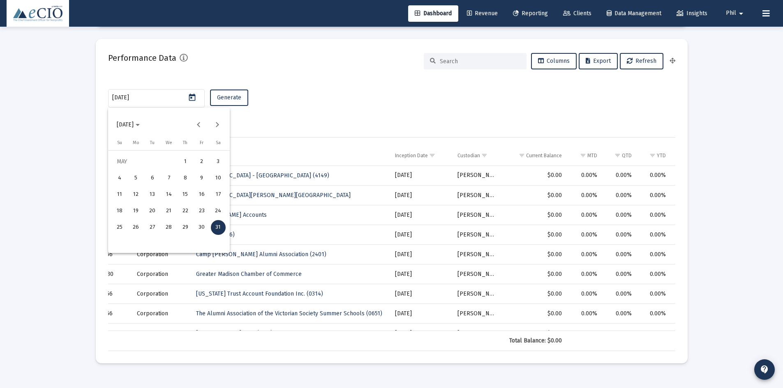
click at [309, 93] on div at bounding box center [391, 194] width 783 height 388
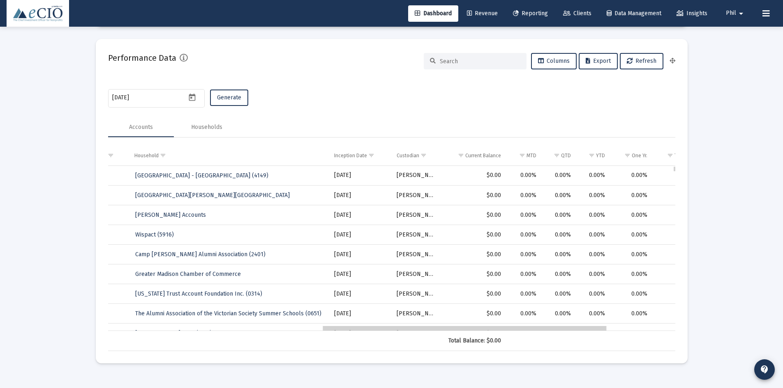
scroll to position [0, 425]
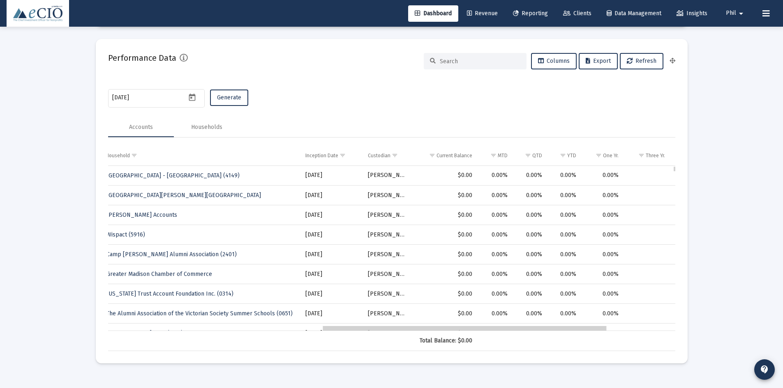
drag, startPoint x: 510, startPoint y: 330, endPoint x: 559, endPoint y: 329, distance: 49.3
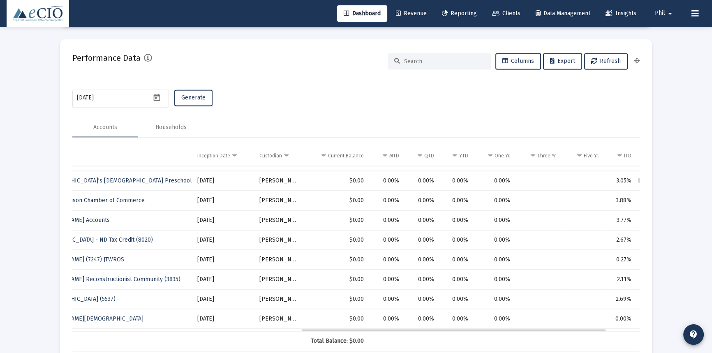
scroll to position [410893, 410752]
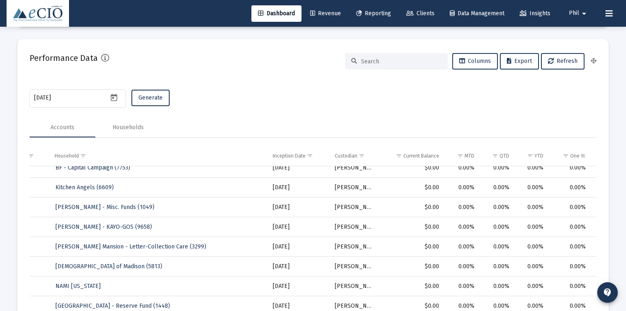
click at [340, 90] on div "2025-05-31 Generate" at bounding box center [313, 99] width 567 height 22
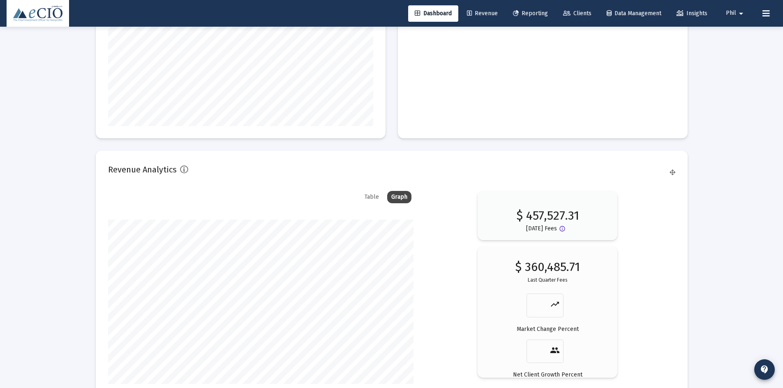
click at [366, 192] on div "Table" at bounding box center [371, 197] width 23 height 12
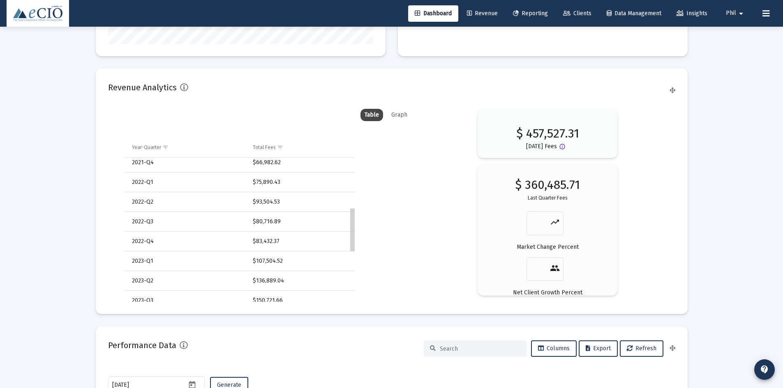
scroll to position [173, 0]
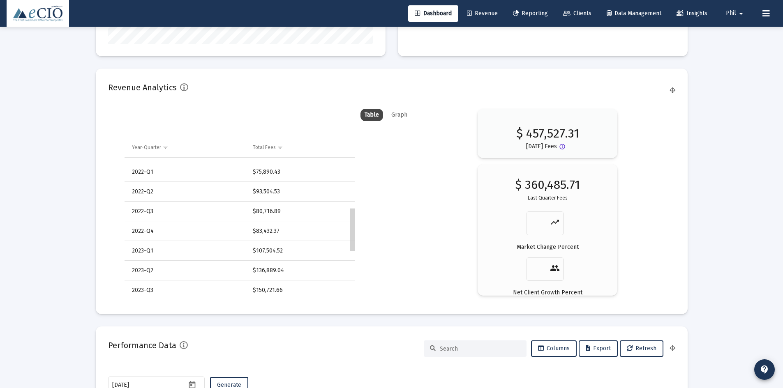
drag, startPoint x: 353, startPoint y: 213, endPoint x: 352, endPoint y: 233, distance: 20.1
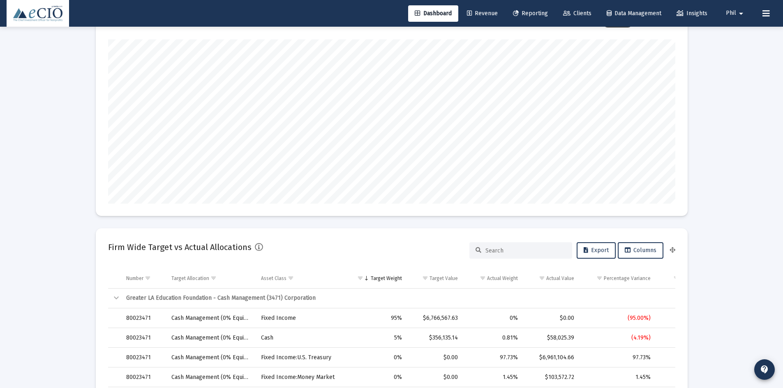
scroll to position [0, 0]
